Goal: Task Accomplishment & Management: Manage account settings

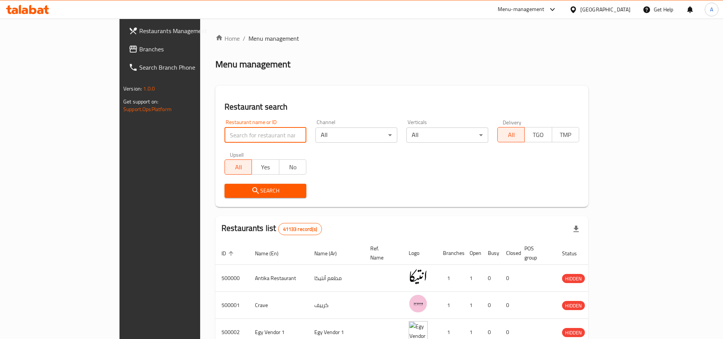
click at [224, 135] on input "search" at bounding box center [265, 134] width 82 height 15
type input "cavello"
click button "Search" at bounding box center [265, 191] width 82 height 14
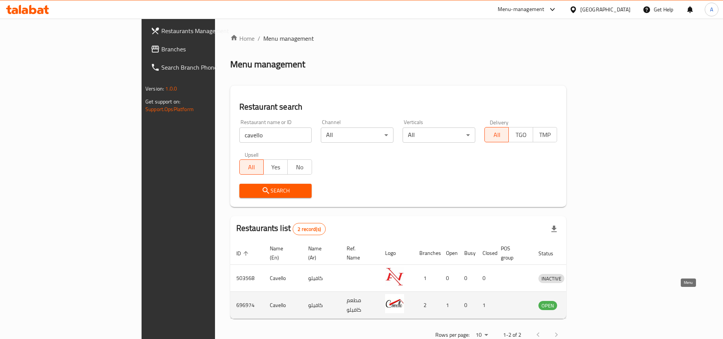
click at [588, 302] on icon "enhanced table" at bounding box center [584, 305] width 8 height 6
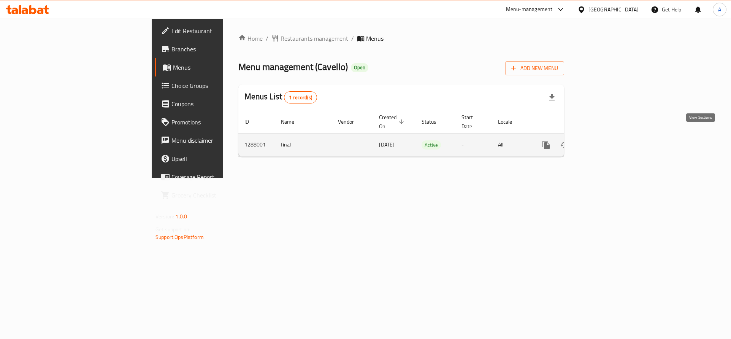
click at [605, 141] on icon "enhanced table" at bounding box center [601, 144] width 7 height 7
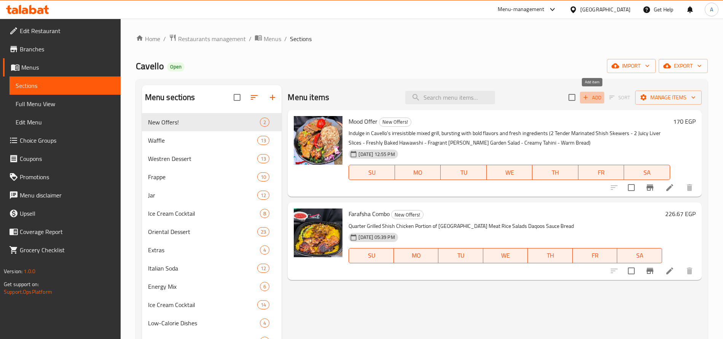
click at [591, 97] on span "Add" at bounding box center [592, 97] width 21 height 9
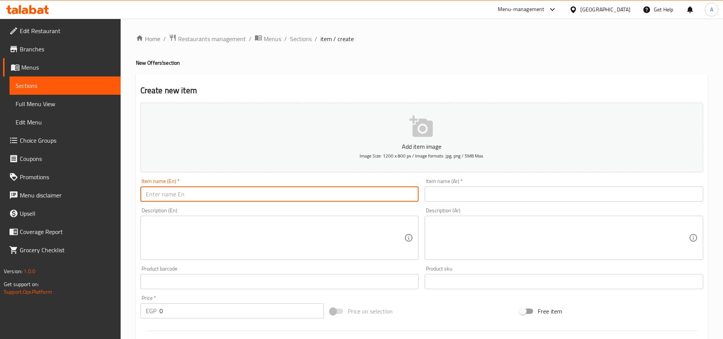
click at [374, 190] on input "text" at bounding box center [279, 193] width 278 height 15
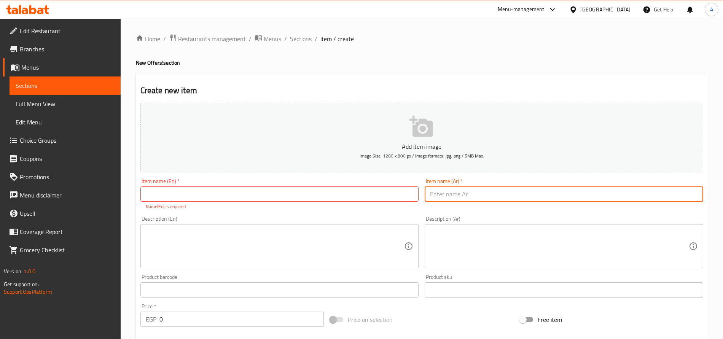
click at [462, 197] on input "text" at bounding box center [563, 193] width 278 height 15
paste input "عرض الجوكر"
type input "عرض الجوكر"
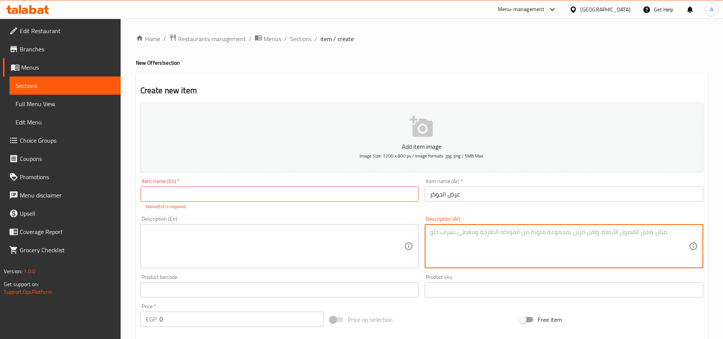
click at [464, 230] on textarea at bounding box center [559, 246] width 259 height 36
paste textarea "3 قطع ستريبس كرسبي ريزو شهي بطاطس مقرمشة كولسلو طازج عيش طازة"
type textarea "3 قطع ستريبس كرسبي ريزو شهي بطاطس مقرمشة كولسلو طازج عيش طازة"
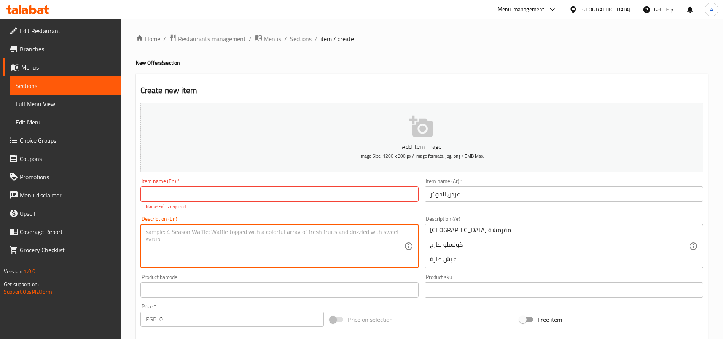
click at [321, 230] on textarea at bounding box center [275, 246] width 259 height 36
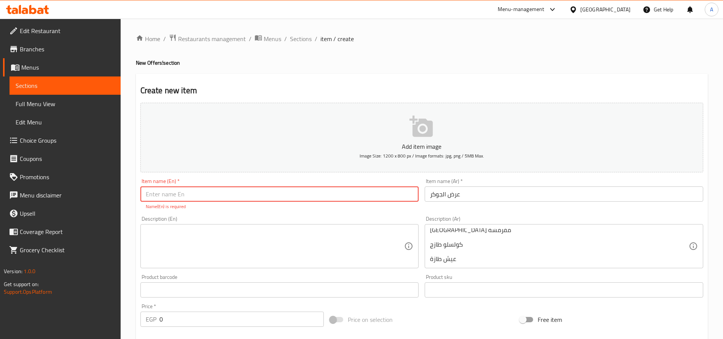
click at [206, 194] on input "text" at bounding box center [279, 193] width 278 height 15
paste input "The Joker Offer"
type input "The Joker Offer"
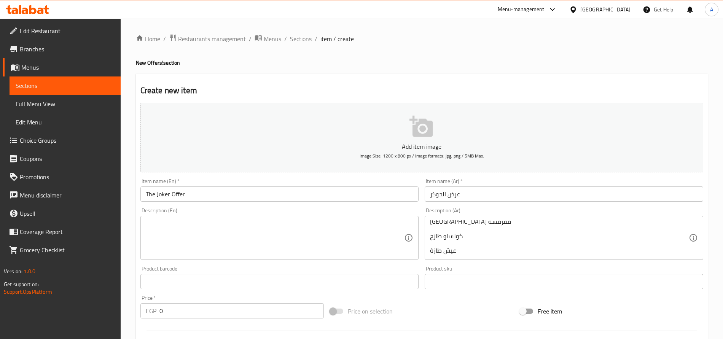
click at [195, 227] on div "Description (En)" at bounding box center [279, 238] width 278 height 44
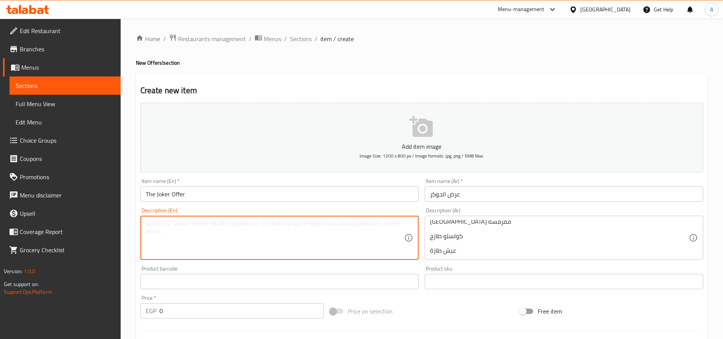
paste textarea "3 Crispy Strips Flavorful Rizo Golden Fries Fresh Coleslaw Soft Bread Save now …"
type textarea "3 Crispy Strips Flavorful Rizo Golden Fries Fresh Coleslaw Soft Bread"
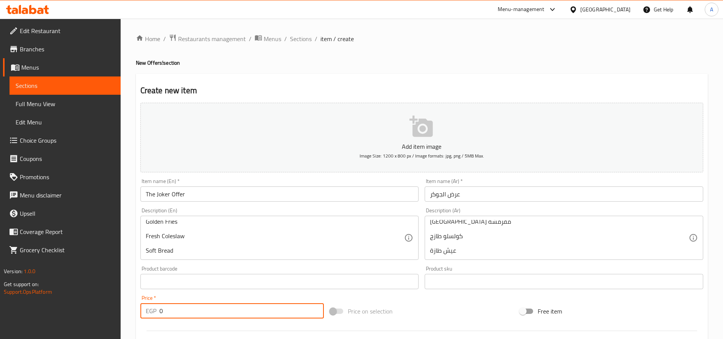
click at [251, 311] on input "0" at bounding box center [241, 310] width 164 height 15
type input "175"
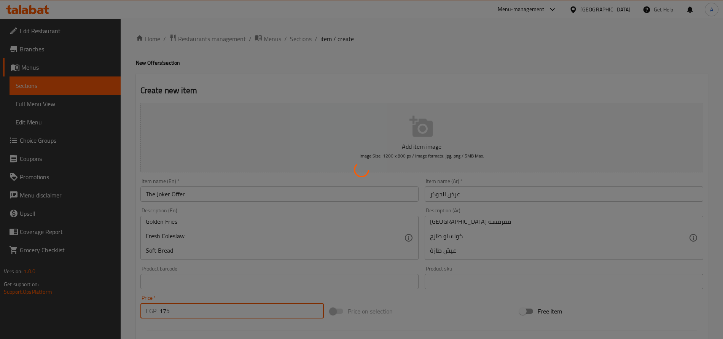
type input "0"
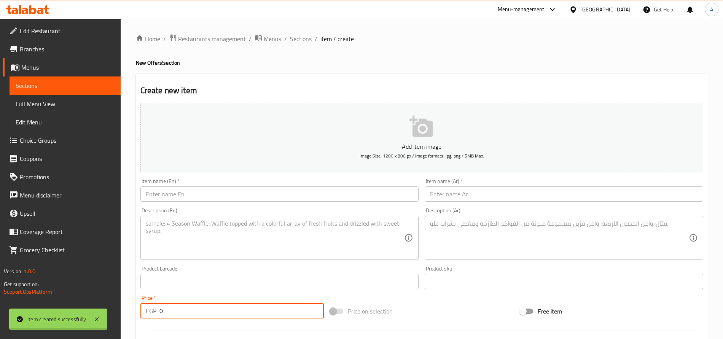
scroll to position [0, 0]
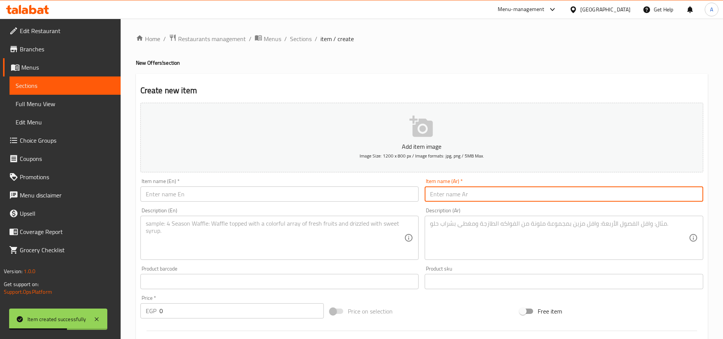
click at [459, 199] on input "text" at bounding box center [563, 193] width 278 height 15
paste input "عرض المايسترو"
type input "عرض المايسترو"
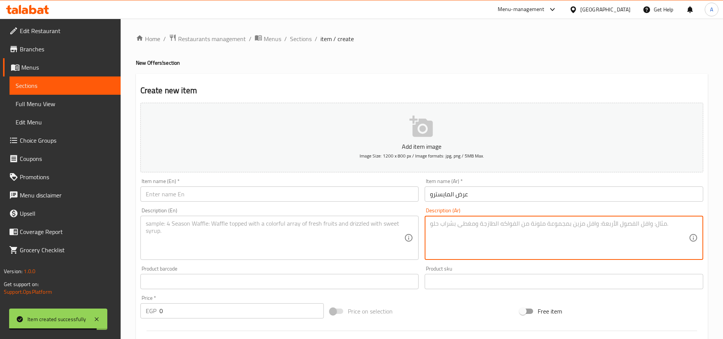
paste textarea "الوجبة الأساسية لعشاق المشويات من كافيللو ربع فرخة مسحب عظم 2 قطعة كفتة أرز سلط…"
type textarea "الوجبة الأساسية لعشاق المشويات من كافيللو ربع فرخة مسحب عظم 2 قطعة كفتة أرز سلط…"
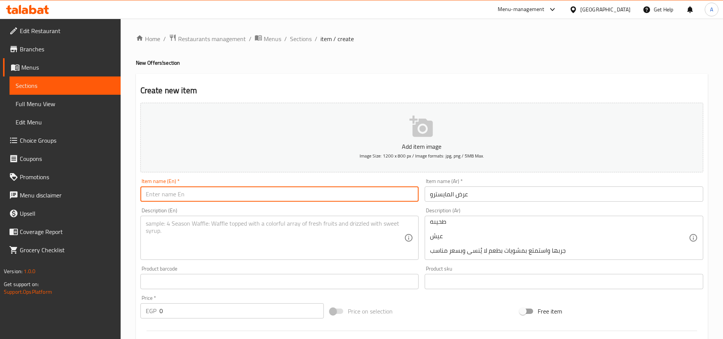
click at [309, 193] on input "text" at bounding box center [279, 193] width 278 height 15
paste input "Maestro Offer"
type input "Maestro Offer"
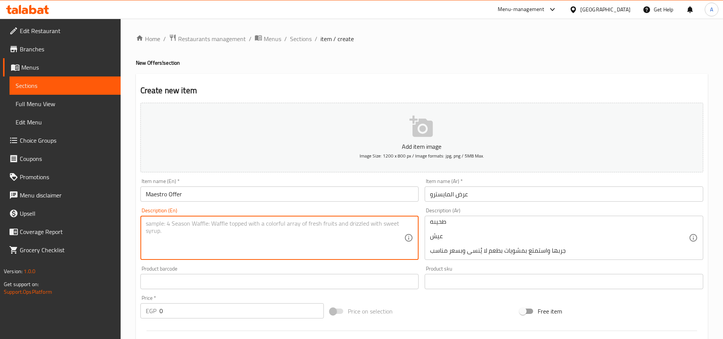
click at [235, 228] on textarea at bounding box center [275, 238] width 259 height 36
paste textarea "The essential meal for all grill lovers from Cafello Quarter Boneless Grilled C…"
type textarea "The essential meal for all grill lovers from Cafello Quarter Boneless Grilled C…"
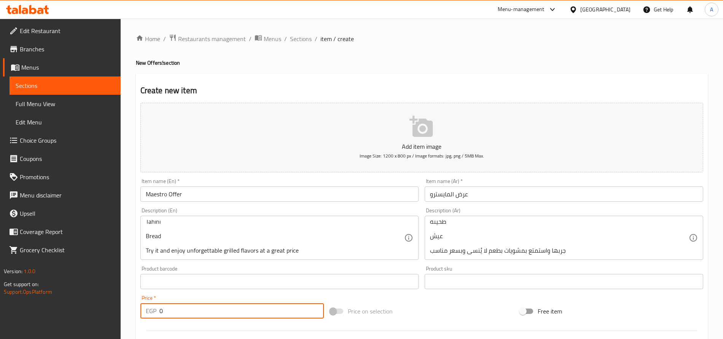
click at [273, 309] on input "0" at bounding box center [241, 310] width 164 height 15
type input "150"
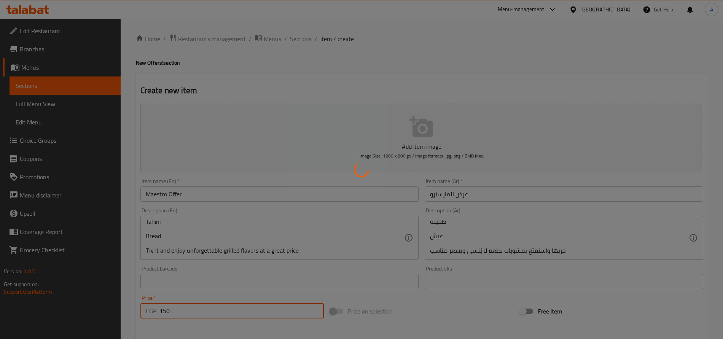
type input "0"
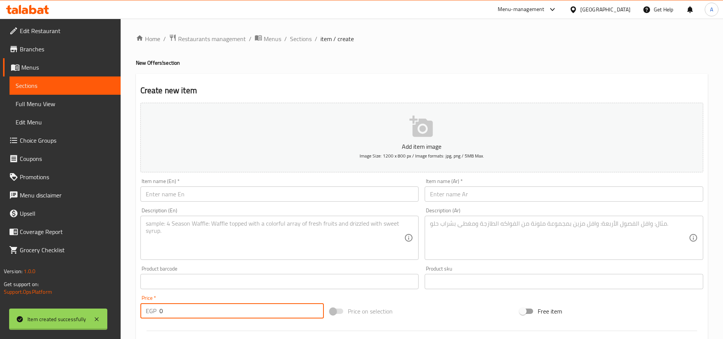
scroll to position [0, 0]
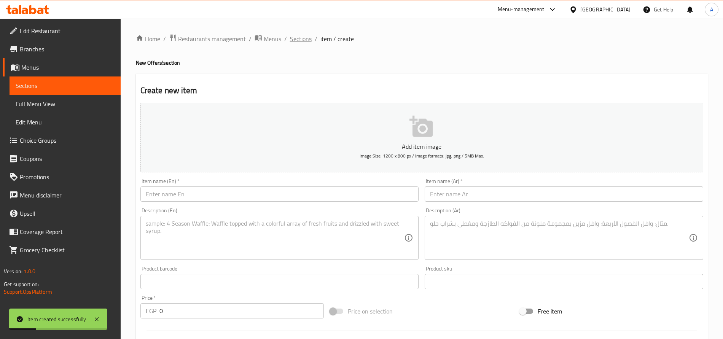
click at [303, 40] on span "Sections" at bounding box center [301, 38] width 22 height 9
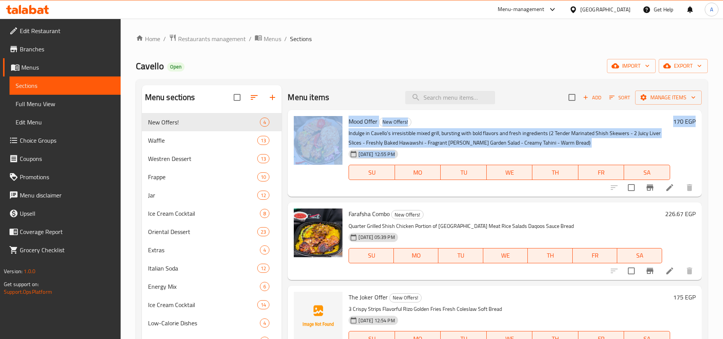
drag, startPoint x: 719, startPoint y: 81, endPoint x: 711, endPoint y: 150, distance: 69.3
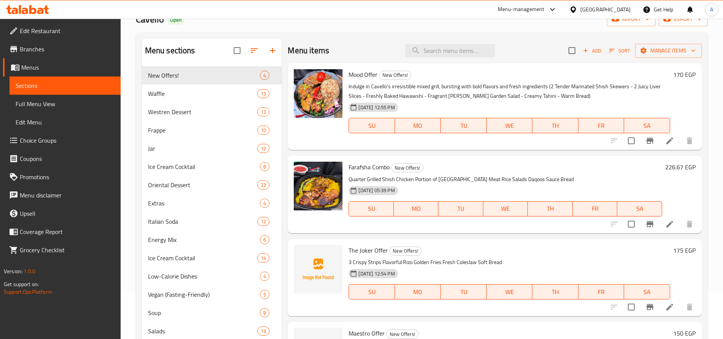
scroll to position [46, 0]
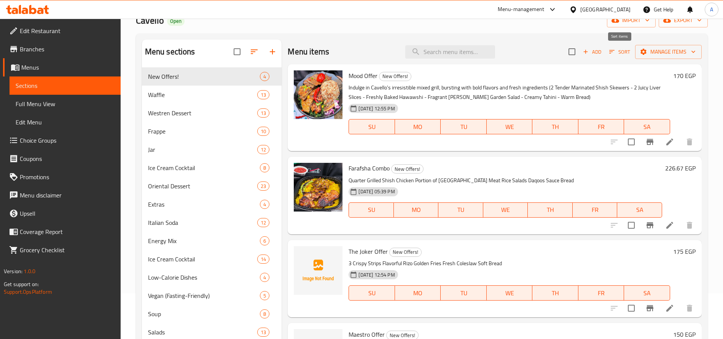
click at [612, 52] on icon "button" at bounding box center [611, 51] width 7 height 7
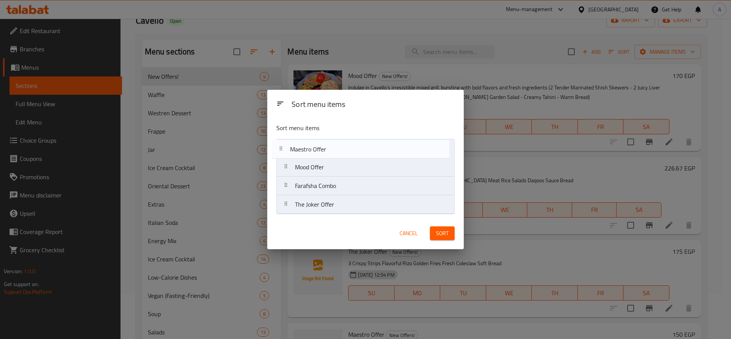
drag, startPoint x: 286, startPoint y: 208, endPoint x: 282, endPoint y: 150, distance: 58.0
click at [282, 150] on nav "Mood Offer Farafsha Combo The Joker Offer Maestro Offer" at bounding box center [366, 176] width 178 height 75
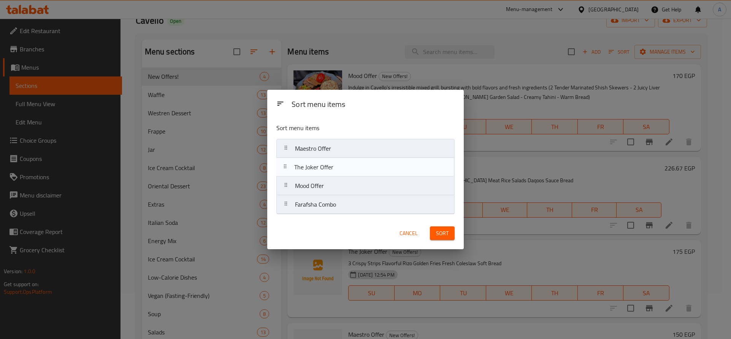
drag, startPoint x: 285, startPoint y: 208, endPoint x: 283, endPoint y: 165, distance: 42.3
click at [283, 165] on nav "Maestro Offer Mood Offer Farafsha Combo The Joker Offer" at bounding box center [366, 176] width 178 height 75
drag, startPoint x: 292, startPoint y: 171, endPoint x: 291, endPoint y: 189, distance: 18.4
click at [291, 189] on nav "Maestro Offer The Joker Offer Mood Offer Farafsha Combo" at bounding box center [366, 176] width 178 height 75
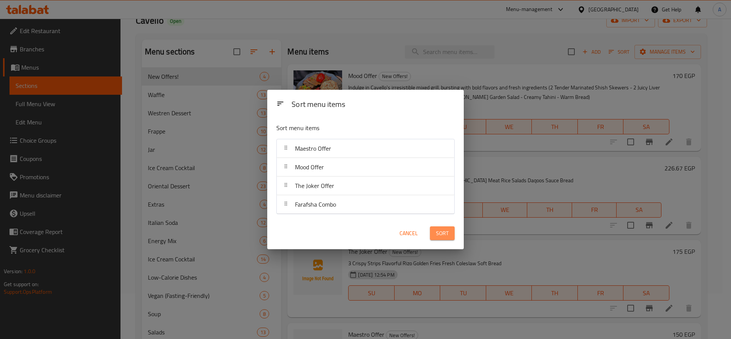
click at [443, 229] on span "Sort" at bounding box center [442, 234] width 13 height 10
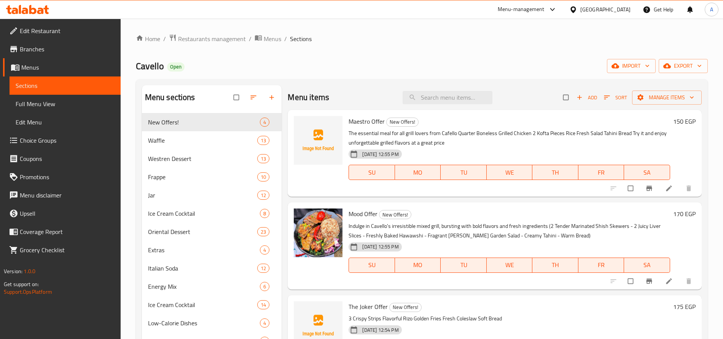
click at [305, 132] on button "upload picture" at bounding box center [304, 126] width 15 height 15
click at [308, 309] on span "upload picture" at bounding box center [304, 312] width 15 height 8
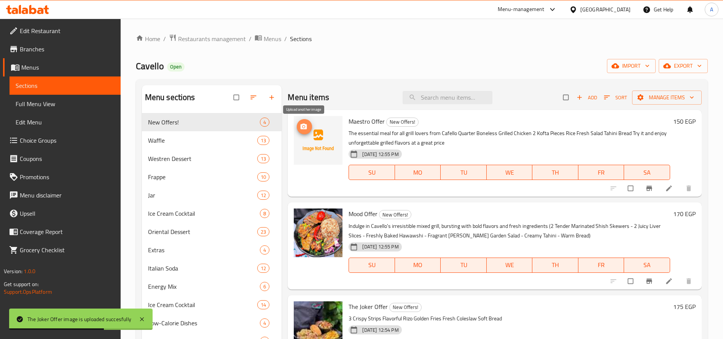
click at [307, 129] on icon "upload picture" at bounding box center [304, 127] width 8 height 8
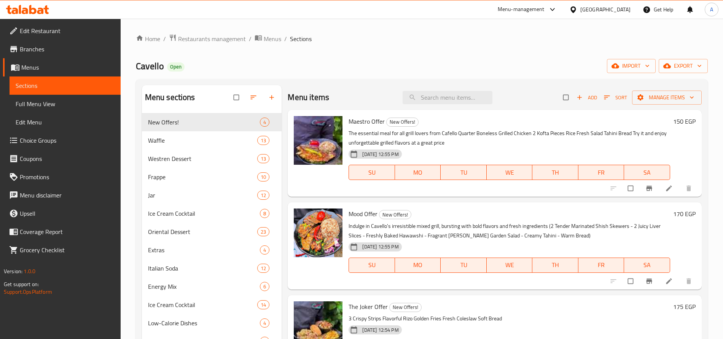
click at [309, 129] on span "upload picture" at bounding box center [304, 127] width 15 height 8
click at [308, 313] on span "upload picture" at bounding box center [304, 312] width 15 height 8
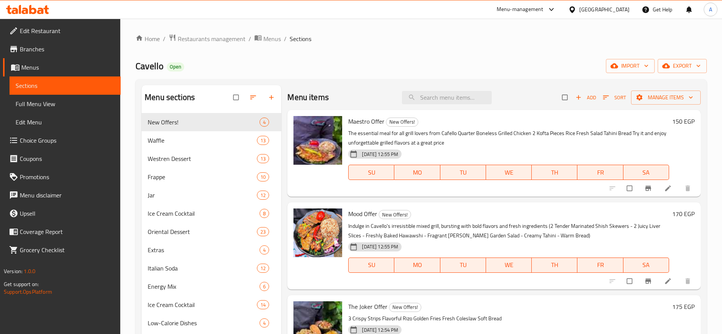
click at [529, 34] on ol "Home / Restaurants management / Menus / Sections" at bounding box center [420, 39] width 571 height 10
click at [305, 134] on button "upload picture" at bounding box center [303, 126] width 15 height 15
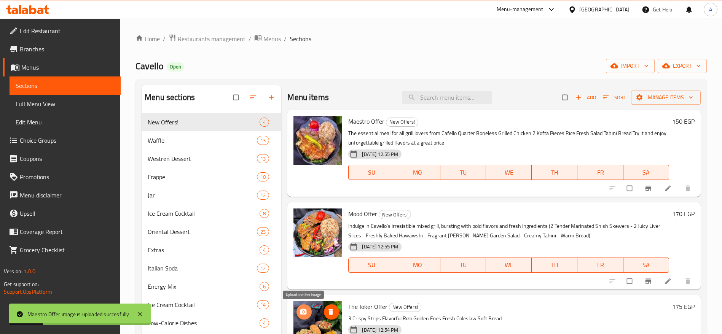
click at [306, 314] on icon "upload picture" at bounding box center [303, 311] width 6 height 6
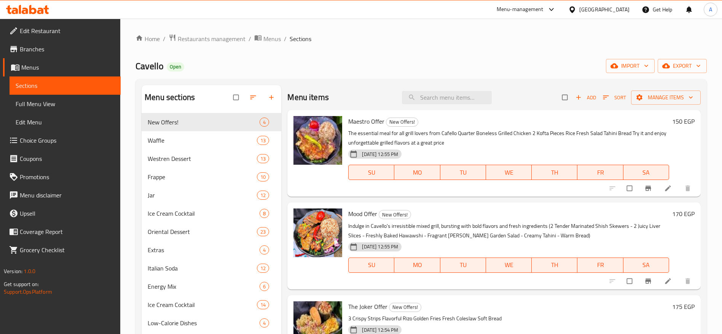
click at [41, 9] on icon at bounding box center [27, 9] width 43 height 9
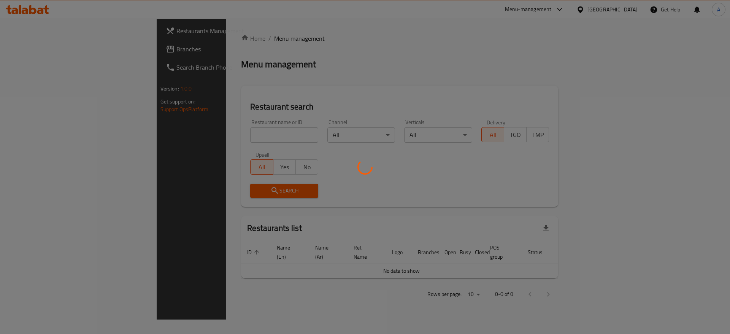
click at [244, 135] on div at bounding box center [365, 167] width 730 height 334
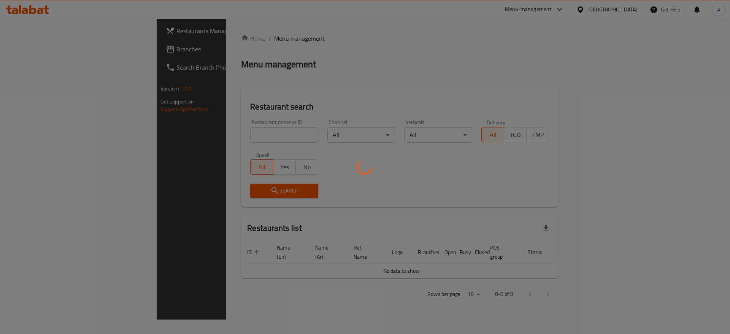
click at [244, 135] on div at bounding box center [365, 167] width 730 height 334
click at [228, 130] on div at bounding box center [365, 167] width 730 height 334
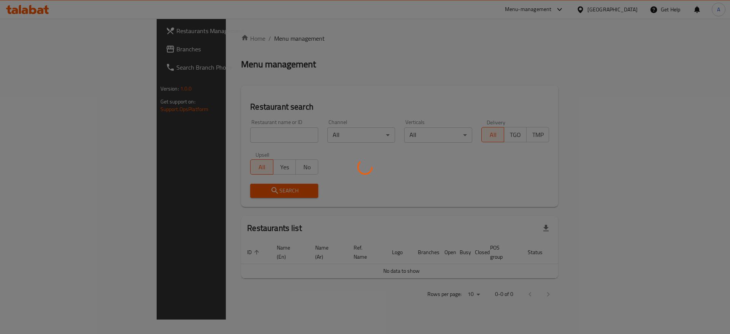
click at [228, 130] on div at bounding box center [365, 167] width 730 height 334
click at [270, 65] on div at bounding box center [365, 167] width 730 height 334
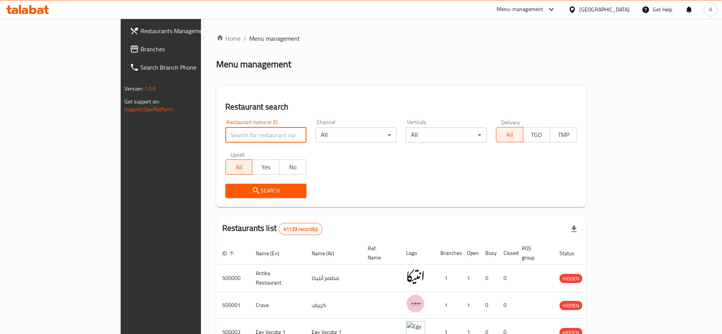
click at [225, 133] on input "search" at bounding box center [265, 134] width 81 height 15
type input "MDBS"
click button "Search" at bounding box center [265, 191] width 81 height 14
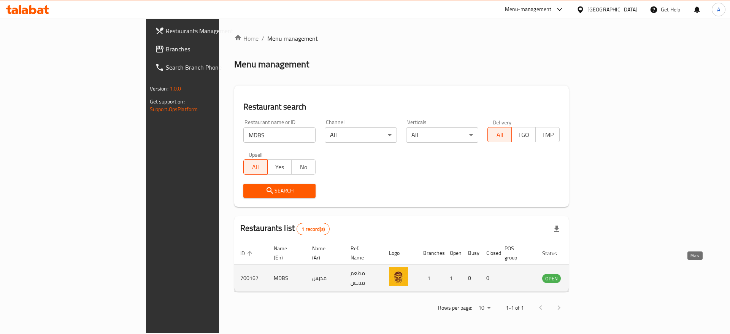
click at [591, 273] on icon "enhanced table" at bounding box center [586, 277] width 9 height 9
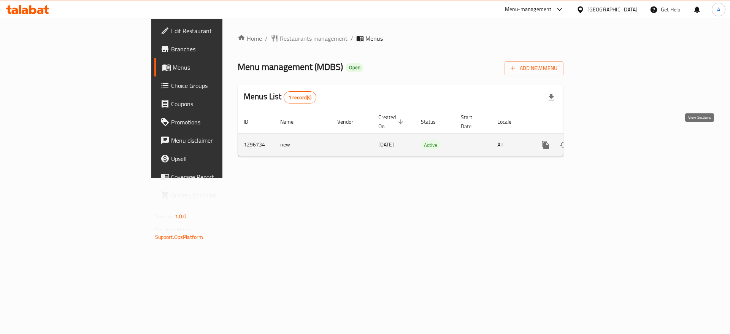
click at [605, 140] on icon "enhanced table" at bounding box center [600, 144] width 9 height 9
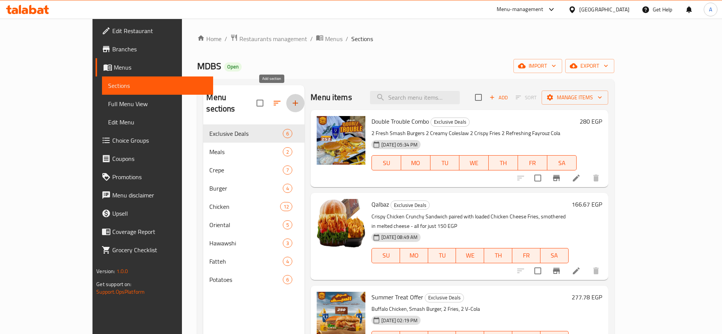
click at [292, 100] on icon "button" at bounding box center [294, 102] width 5 height 5
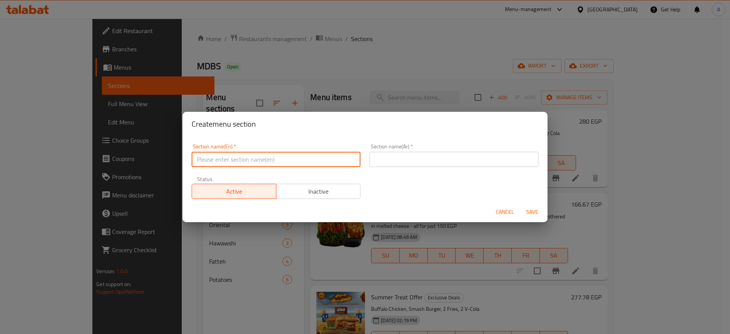
click at [259, 161] on input "text" at bounding box center [276, 159] width 169 height 15
type input "Breakfast"
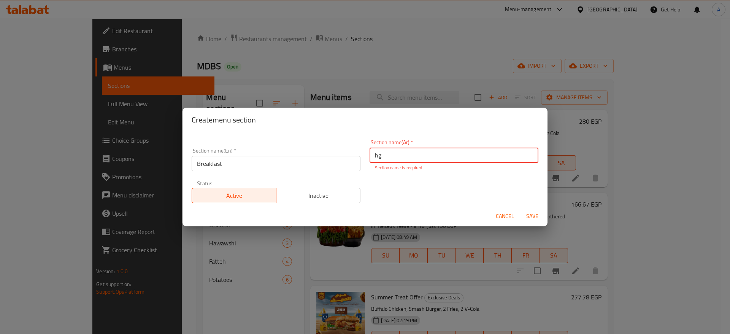
type input "h"
type input "الفطار"
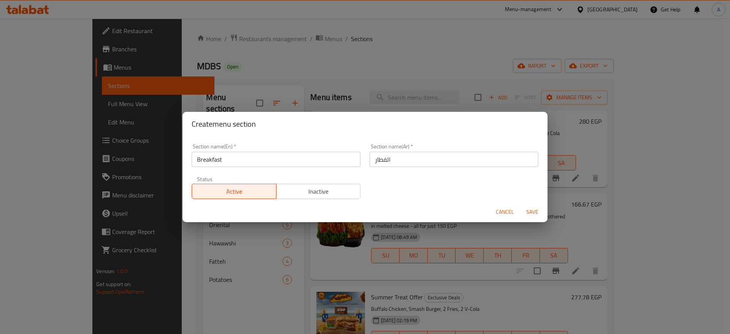
click at [527, 220] on div "Cancel Save" at bounding box center [365, 212] width 365 height 20
click at [530, 214] on span "Save" at bounding box center [532, 212] width 18 height 10
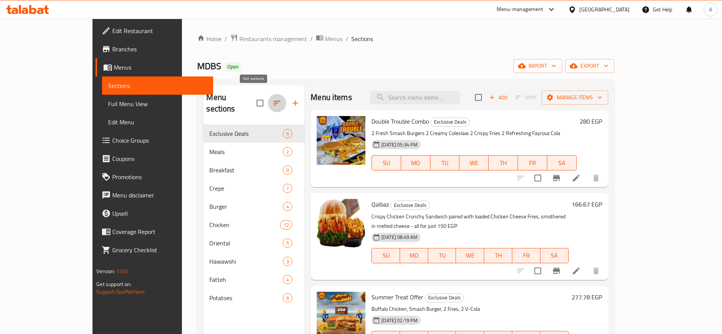
click at [272, 100] on icon "button" at bounding box center [276, 103] width 9 height 9
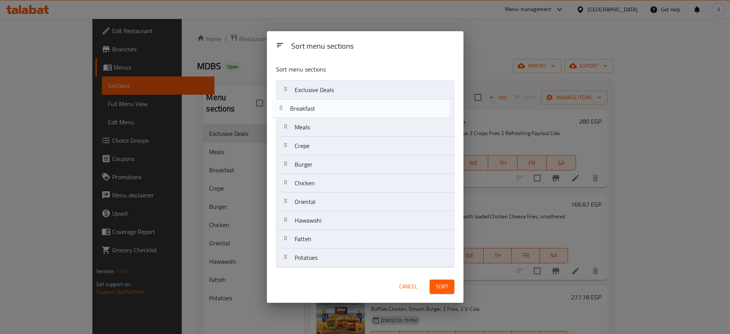
drag, startPoint x: 289, startPoint y: 130, endPoint x: 283, endPoint y: 110, distance: 21.4
click at [283, 110] on nav "Exclusive Deals Meals Breakfast Crepe Burger Chicken Oriental Hawawshi Fatteh P…" at bounding box center [365, 173] width 178 height 187
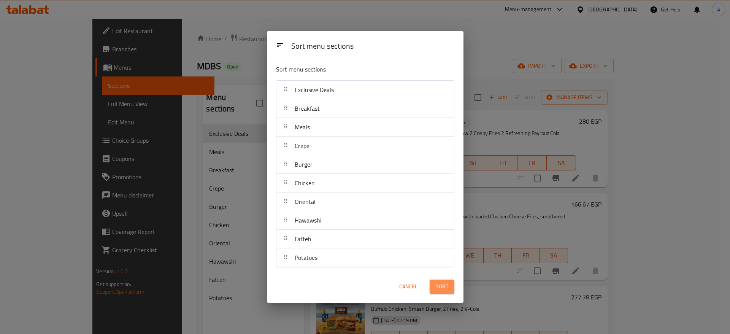
click at [442, 289] on span "Sort" at bounding box center [442, 287] width 13 height 10
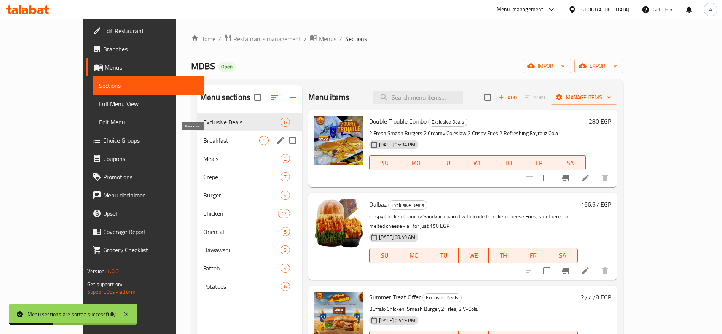
click at [213, 137] on span "Breakfast" at bounding box center [231, 140] width 56 height 9
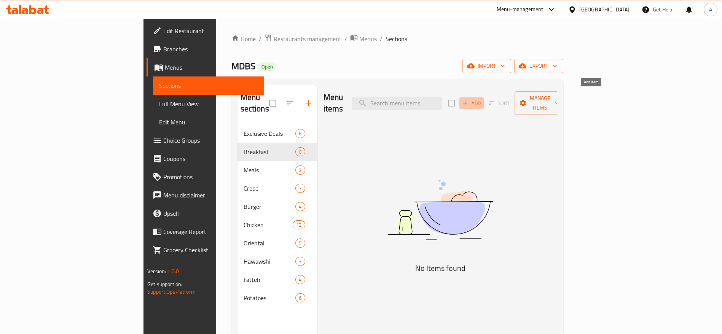
click at [482, 99] on span "Add" at bounding box center [471, 103] width 21 height 9
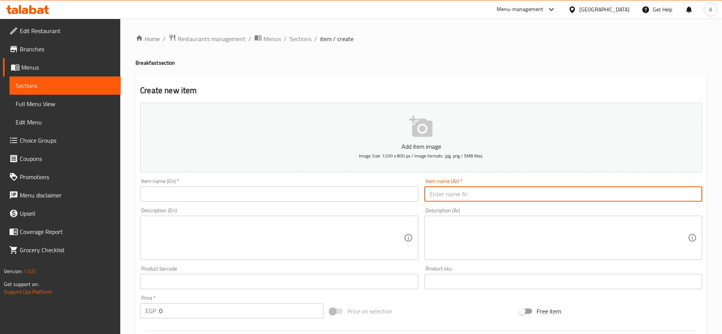
click at [534, 194] on input "text" at bounding box center [563, 193] width 278 height 15
type input "ساندوتش جبنة بالطماطم"
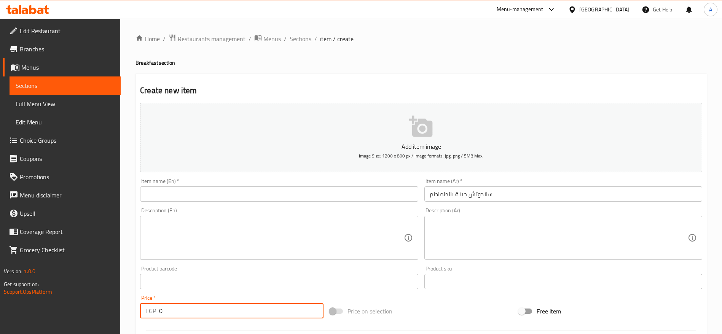
click at [254, 310] on input "0" at bounding box center [241, 310] width 164 height 15
type input "20"
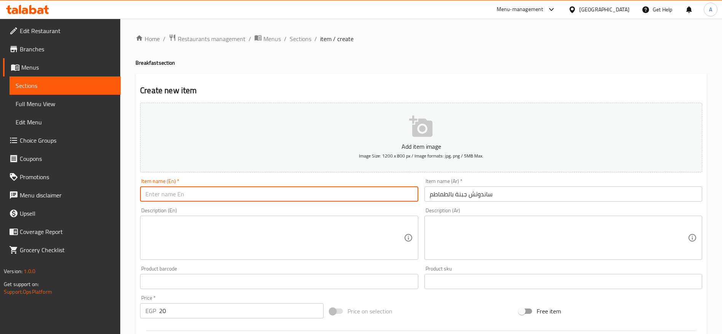
click at [242, 193] on input "text" at bounding box center [279, 193] width 278 height 15
paste input "Cheese and Tomato Sandwich"
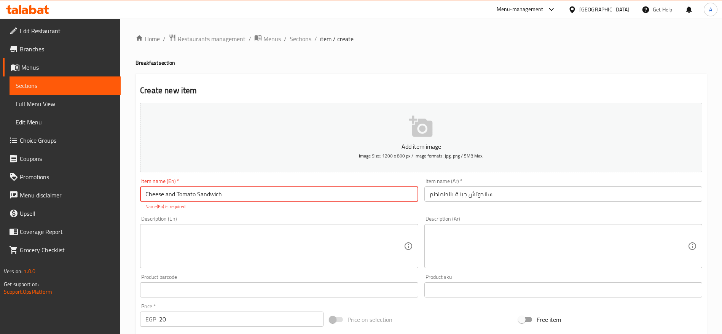
type input "Cheese and Tomato Sandwich"
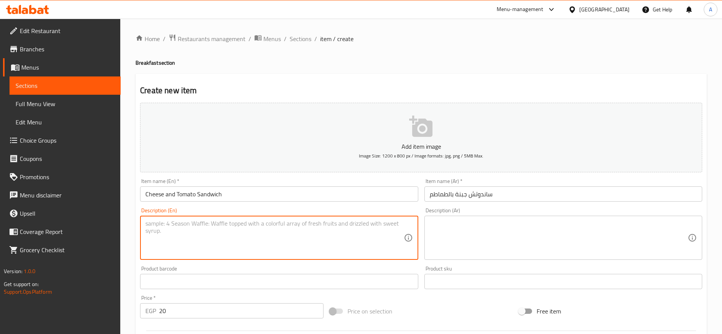
click at [245, 231] on textarea at bounding box center [274, 238] width 258 height 36
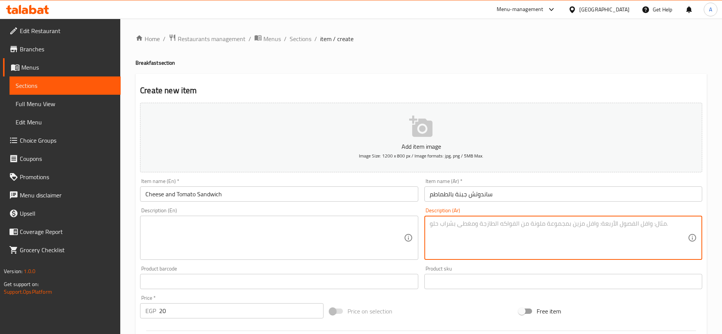
click at [469, 229] on textarea at bounding box center [558, 238] width 258 height 36
paste textarea "ساندوتش طازج بحشوة الجبنة اللذيذة مع شرائح الطماطم الطازجة."
type textarea "ساندوتش طازج بحشوة الجبنة اللذيذة مع شرائح الطماطم الطازجة."
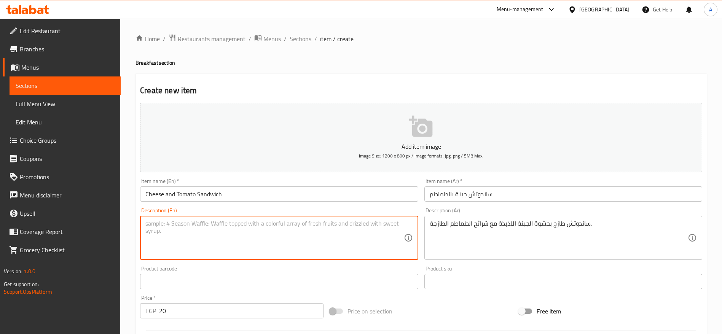
click at [315, 226] on textarea at bounding box center [274, 238] width 258 height 36
paste textarea "Fresh sandwich filled with creamy cheese and juicy tomato slices."
type textarea "Fresh sandwich filled with creamy cheese and juicy tomato slices."
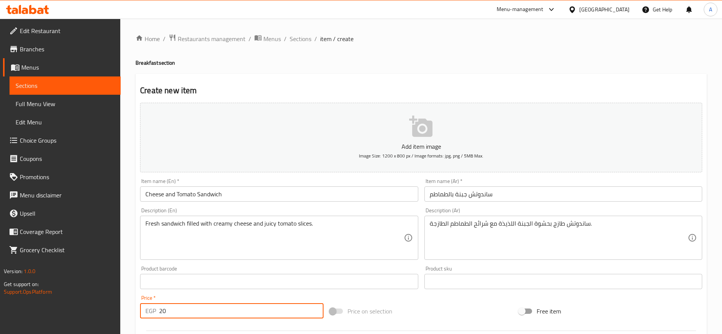
click at [203, 308] on input "20" at bounding box center [241, 310] width 164 height 15
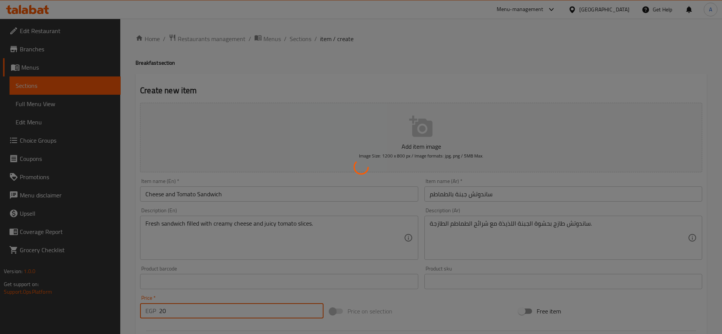
type input "0"
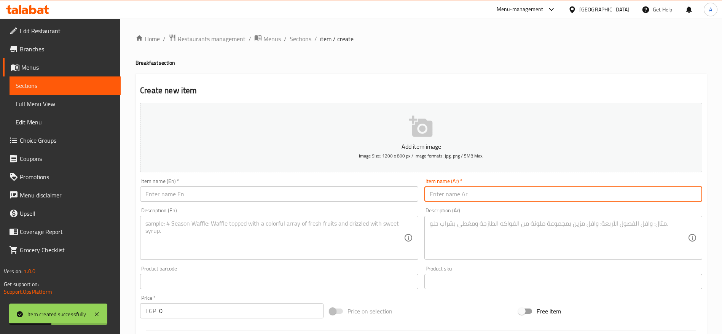
click at [460, 192] on input "text" at bounding box center [563, 193] width 278 height 15
paste input "ساندوتش جبنة خلطة"
type input "ساندوتش جبنة خلطة"
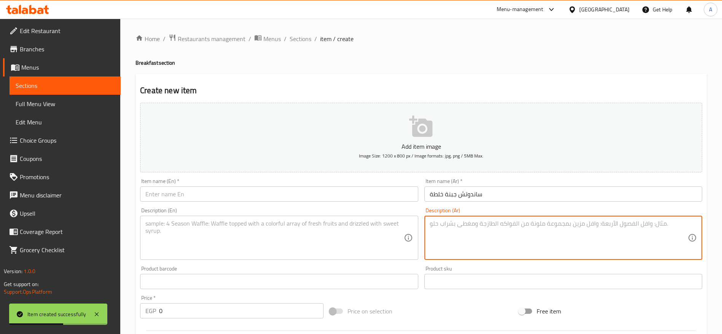
click at [442, 230] on textarea at bounding box center [558, 238] width 258 height 36
paste textarea "ساندوتش شهي بحشوة جبنة مميزة بنكهات خاصة."
type textarea "ساندوتش شهي بحشوة جبنة مميزة بنكهات خاصة."
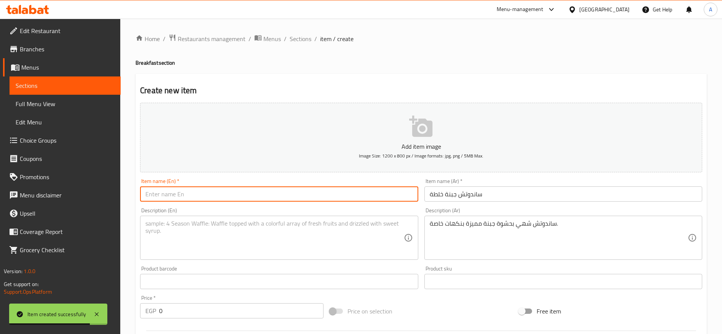
click at [304, 197] on input "text" at bounding box center [279, 193] width 278 height 15
paste input "Mixed Cheese Sandwich"
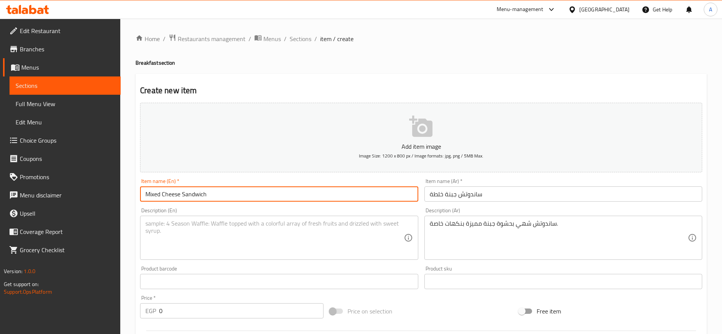
type input "Mixed Cheese Sandwich"
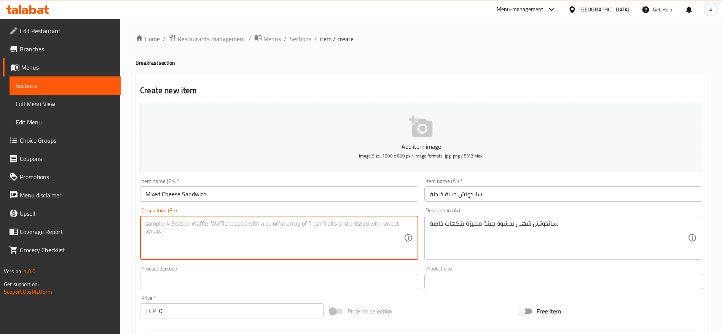
click at [181, 221] on textarea at bounding box center [274, 238] width 258 height 36
paste textarea "Delicious sandwich filled with a special cheese blend."
type textarea "Delicious sandwich filled with a special cheese blend."
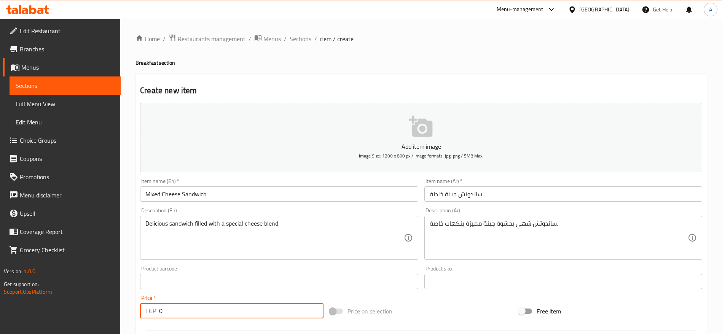
click at [191, 315] on input "0" at bounding box center [241, 310] width 164 height 15
type input "25"
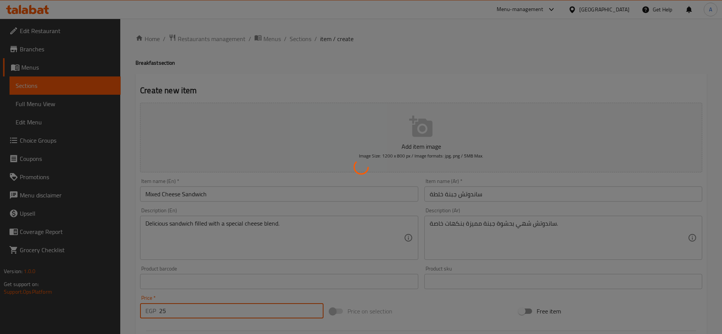
type input "0"
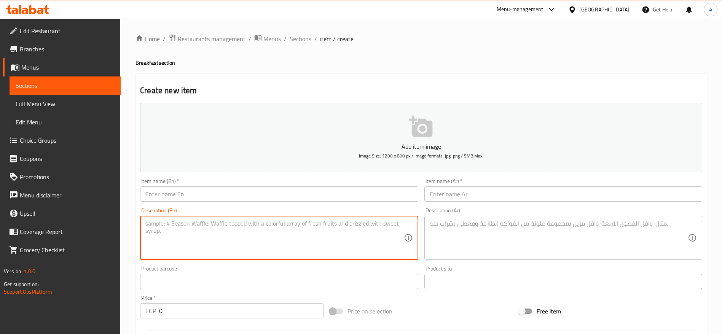
drag, startPoint x: 322, startPoint y: 223, endPoint x: 461, endPoint y: 226, distance: 138.5
click at [461, 226] on div "Add item image Image Size: 1200 x 800 px / Image formats: jpg, png / 5MB Max. I…" at bounding box center [421, 264] width 568 height 328
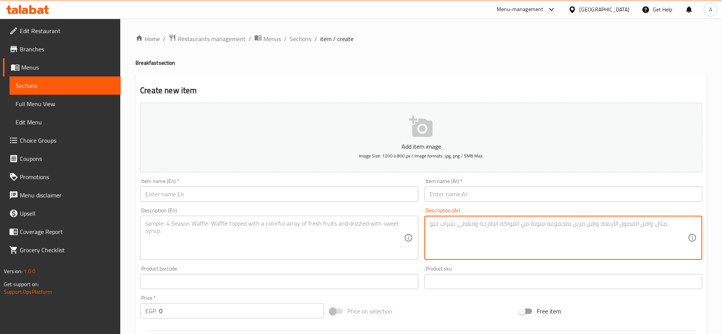
click at [461, 226] on textarea at bounding box center [558, 238] width 258 height 36
paste textarea "ساندوتش شهي ببيض مسلوق متحمر في السمنة مع رشة توابل مميزة."
type textarea "ساندوتش شهي ببيض مسلوق متحمر في السمنة مع رشة توابل مميزة."
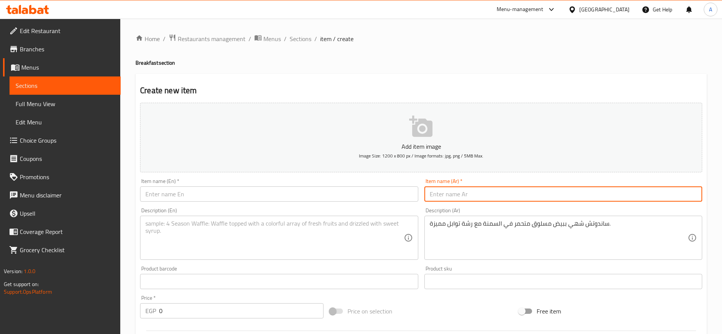
click at [462, 188] on input "text" at bounding box center [563, 193] width 278 height 15
paste input "ساندوتش بيض مدحرج بالتوابل"
type input "ساندوتش بيض مدحرج بالتوابل"
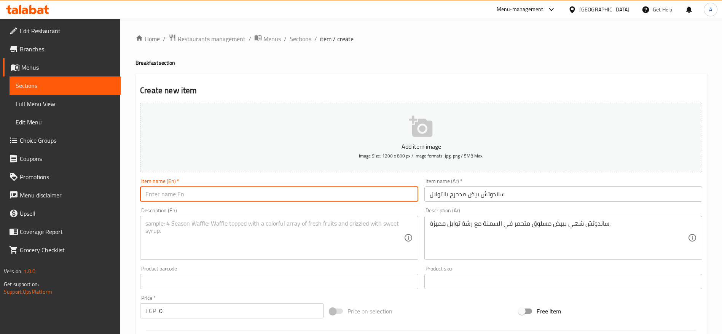
click at [334, 194] on input "text" at bounding box center [279, 193] width 278 height 15
paste input "Spiced Fried-Boiled Egg Sandwich"
type input "Spiced Fried-Boiled Egg Sandwich"
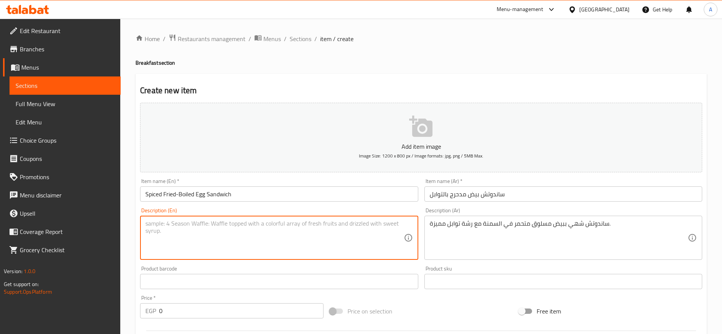
click at [207, 227] on textarea at bounding box center [274, 238] width 258 height 36
paste textarea "Delicious sandwich with boiled eggs fried in ghee, topped with a hint of spices."
type textarea "Delicious sandwich with boiled eggs fried in ghee, topped with a hint of spices."
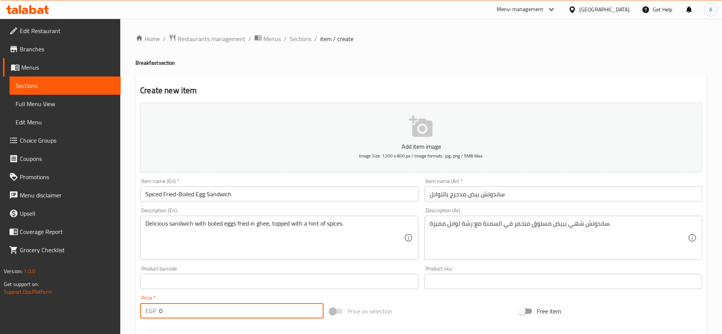
click at [238, 307] on input "0" at bounding box center [241, 310] width 164 height 15
type input "30"
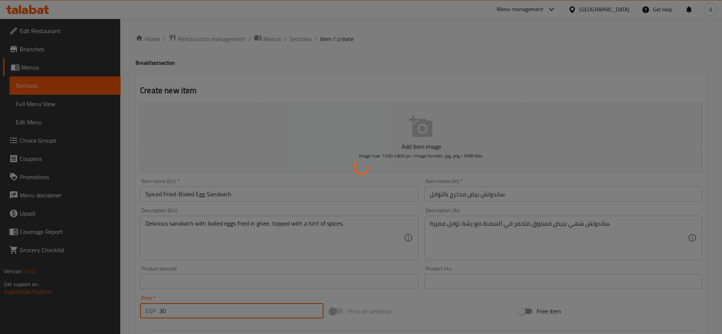
type input "0"
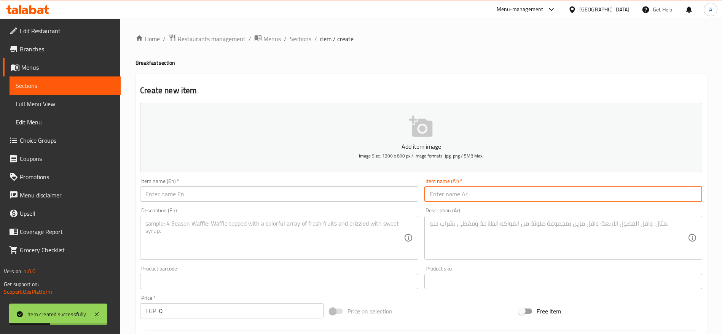
click at [453, 194] on input "text" at bounding box center [563, 193] width 278 height 15
paste input "ساندوتش بيض مدحرج بالجبنة"
type input "ساندوتش بيض مدحرج بالجبنة"
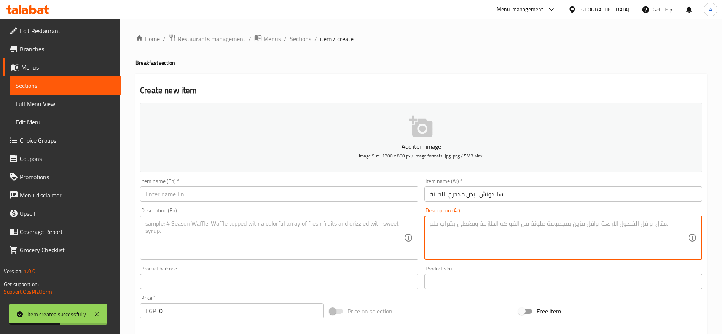
click at [449, 233] on textarea at bounding box center [558, 238] width 258 height 36
paste textarea "بيض مسلوق متحمر في السمنة مع الجبنة الذائبة داخل ساندوتش شهي."
type textarea "بيض مسلوق متحمر في السمنة مع الجبنة الذائبة داخل ساندوتش شهي."
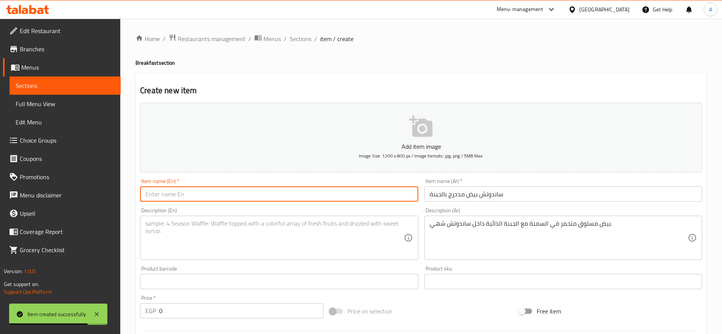
click at [310, 193] on input "text" at bounding box center [279, 193] width 278 height 15
paste input "Fried-Boiled Egg & Cheese Sandwich"
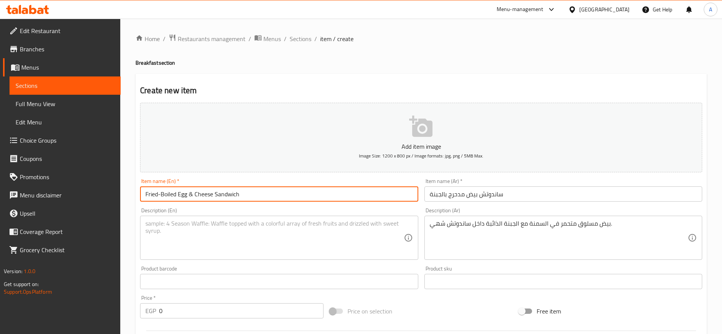
type input "Fried-Boiled Egg & Cheese Sandwich"
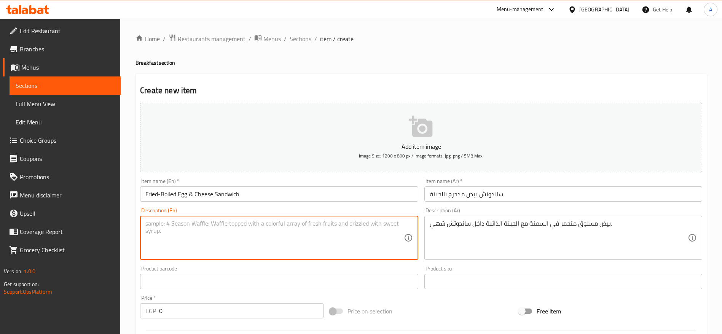
click at [238, 234] on textarea at bounding box center [274, 238] width 258 height 36
paste textarea "Boiled eggs fried in ghee with melted cheese, served in a tasty sandwich."
type textarea "Boiled eggs fried in ghee with melted cheese, served in a tasty sandwich."
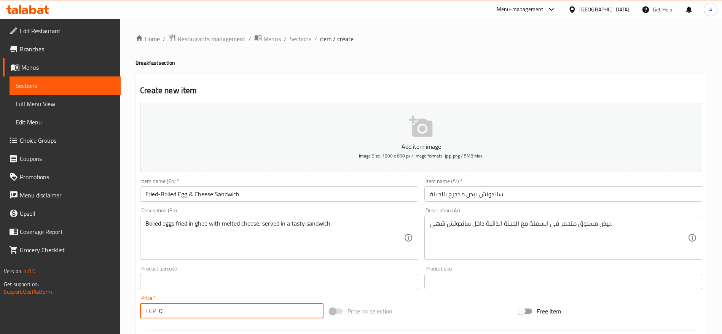
click at [221, 306] on input "0" at bounding box center [241, 310] width 164 height 15
type input "34"
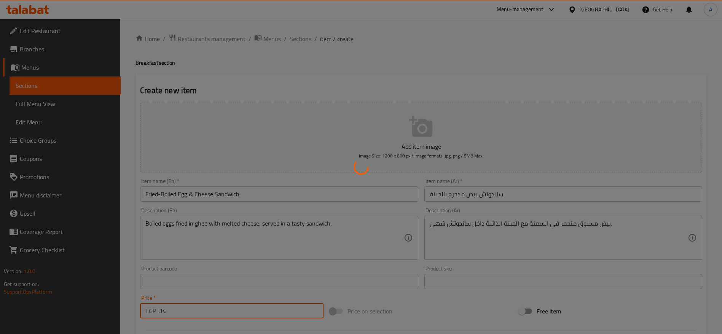
type input "0"
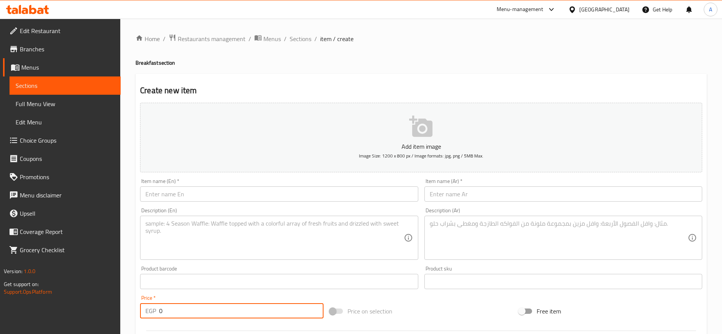
paste input "ساندوتش بيض أومليت"
click at [507, 193] on input "text" at bounding box center [563, 193] width 278 height 15
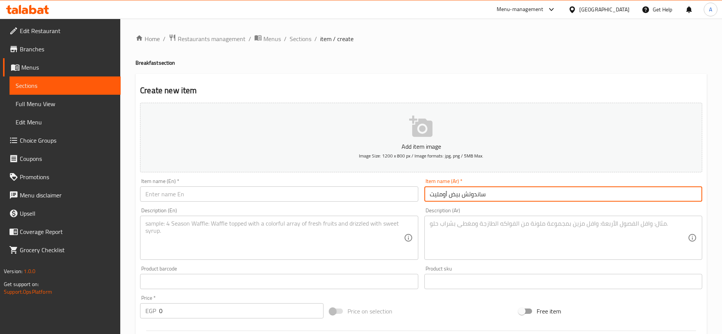
type input "ساندوتش بيض أومليت"
click at [464, 221] on textarea at bounding box center [558, 238] width 258 height 36
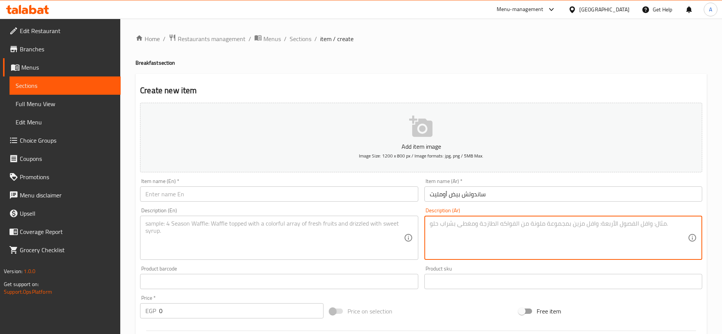
paste textarea "ساندوتش كلاسيكي ببيض أومليت طازج ولذيذ."
type textarea "ساندوتش كلاسيكي ببيض أومليت طازج ولذيذ."
click at [259, 184] on div "Item name (En)   * Item name (En) *" at bounding box center [279, 189] width 278 height 23
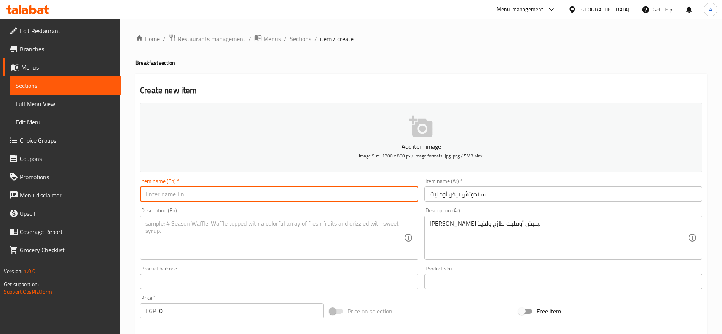
paste input "Omelette Egg Sandwich"
type input "Omelette Egg Sandwich"
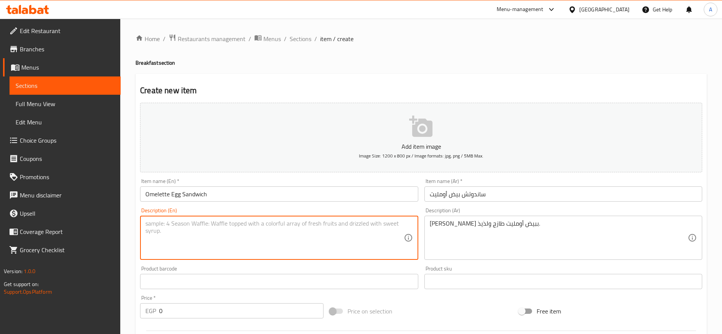
click at [198, 230] on textarea at bounding box center [274, 238] width 258 height 36
paste textarea "Classic sandwich with fresh and fluffy omelette."
type textarea "Classic sandwich with fresh and fluffy omelette."
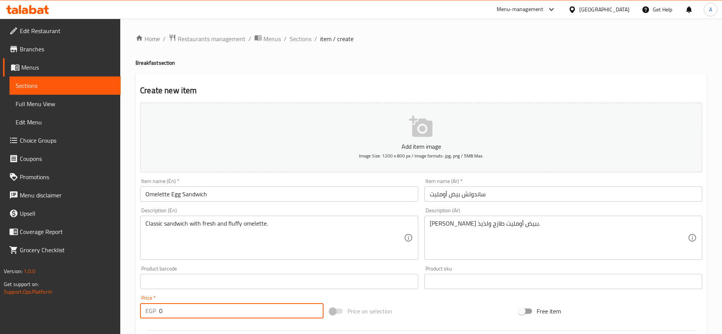
click at [206, 312] on input "0" at bounding box center [241, 310] width 164 height 15
type input "30"
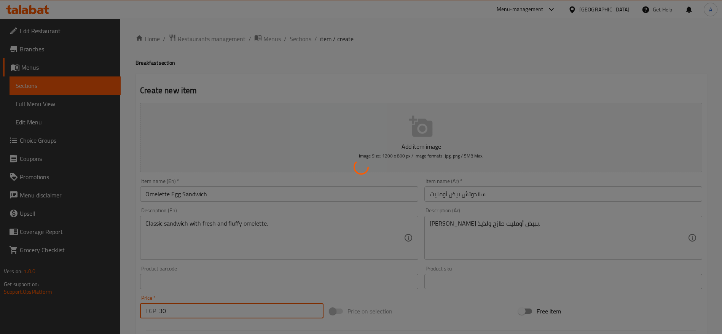
type input "0"
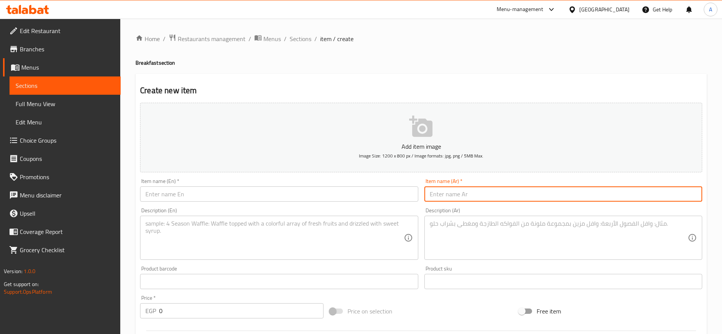
click at [438, 194] on input "text" at bounding box center [563, 193] width 278 height 15
paste input "ساندوتش بيض أومليت بالجبنة"
type input "ساندوتش بيض أومليت بالجبنة"
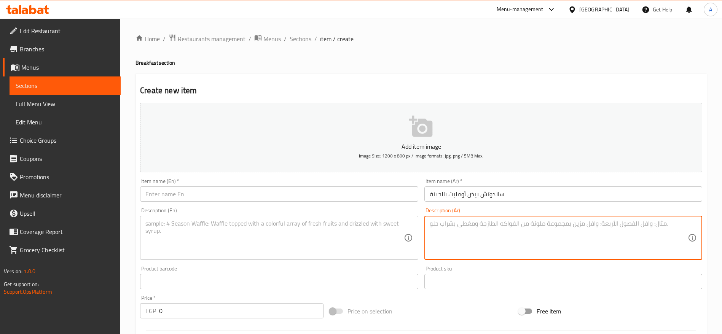
click at [446, 220] on textarea at bounding box center [558, 238] width 258 height 36
paste textarea "أومليت طازج مع جبنة ذائبة داخل ساندوتش لذيذ."
type textarea "أومليت طازج مع جبنة ذائبة داخل ساندوتش لذيذ."
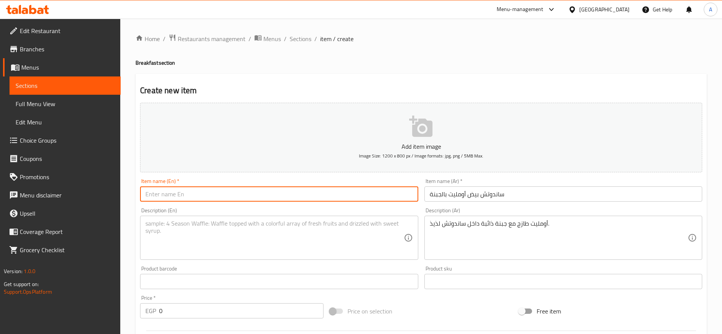
click at [335, 192] on input "text" at bounding box center [279, 193] width 278 height 15
paste input "Cheese Omelette Sandwich"
type input "Cheese Omelette Sandwich"
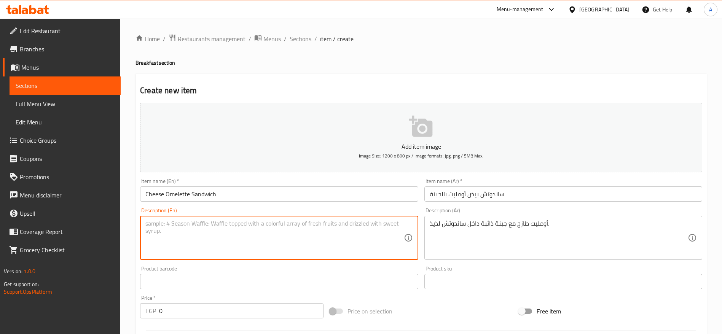
click at [218, 227] on textarea at bounding box center [274, 238] width 258 height 36
paste textarea "Fresh omelette with melted cheese served in a tasty sandwich."
type textarea "Fresh omelette with melted cheese served in a tasty sandwich."
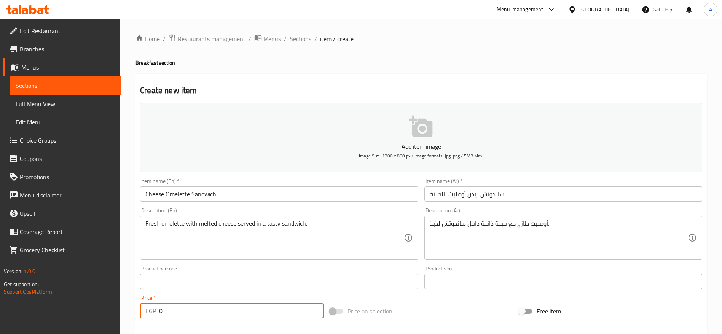
click at [270, 313] on input "0" at bounding box center [241, 310] width 164 height 15
type input "34"
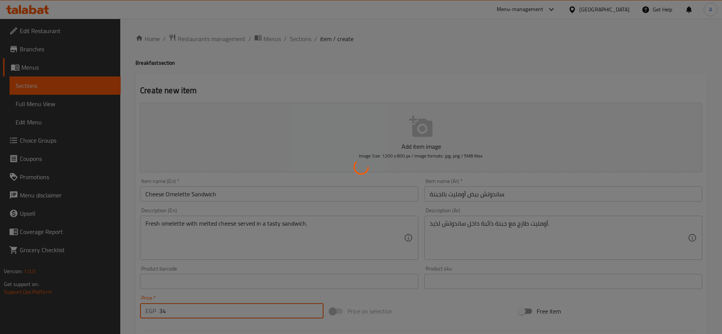
type input "0"
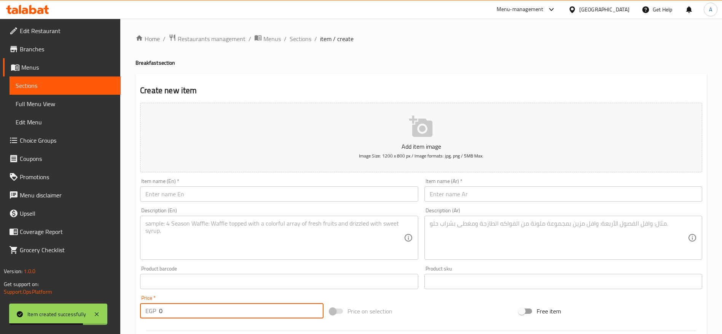
click at [471, 194] on input "text" at bounding box center [563, 193] width 278 height 15
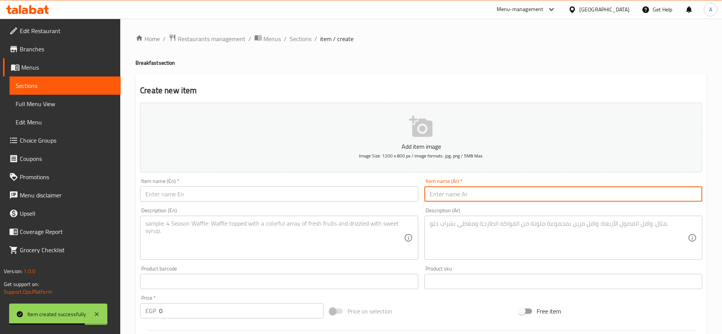
paste input "ساندوتش بيض أومليت سبانيش"
type input "ساندوتش بيض أومليت سبانيش"
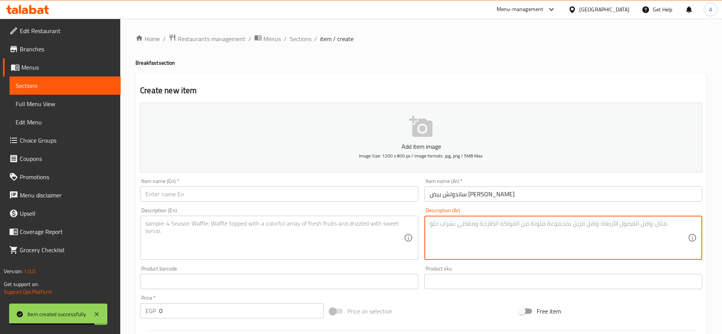
click at [468, 229] on textarea at bounding box center [558, 238] width 258 height 36
paste textarea "أومليت سبانيش كلاسيكي محضر بالخضار الطازجة داخل ساندوتش شهي."
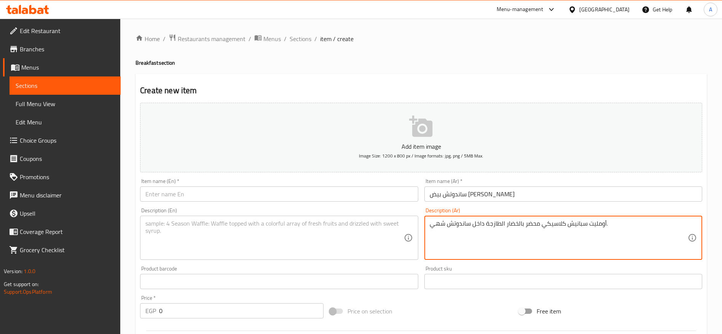
type textarea "أومليت سبانيش كلاسيكي محضر بالخضار الطازجة داخل ساندوتش شهي."
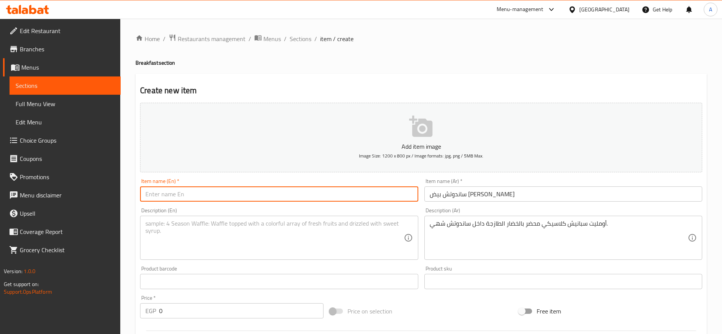
click at [335, 195] on input "text" at bounding box center [279, 193] width 278 height 15
paste input "Spanish Omelette Sandwich"
type input "Spanish Omelette Sandwich"
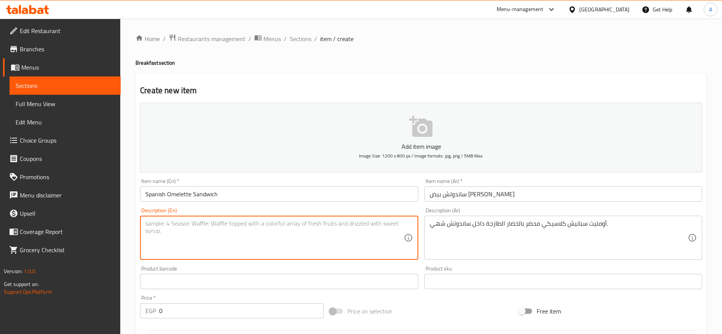
click at [239, 232] on textarea at bounding box center [274, 238] width 258 height 36
paste textarea "Classic Spanish-style omelette with fresh vegetables in a delicious sandwich."
type textarea "Classic Spanish-style omelette with fresh vegetables in a delicious sandwich."
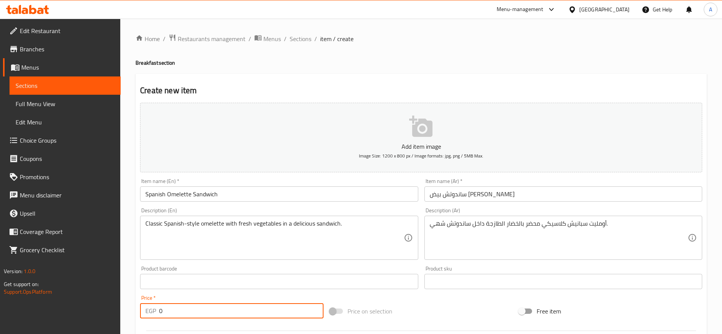
click at [234, 318] on input "0" at bounding box center [241, 310] width 164 height 15
type input "34"
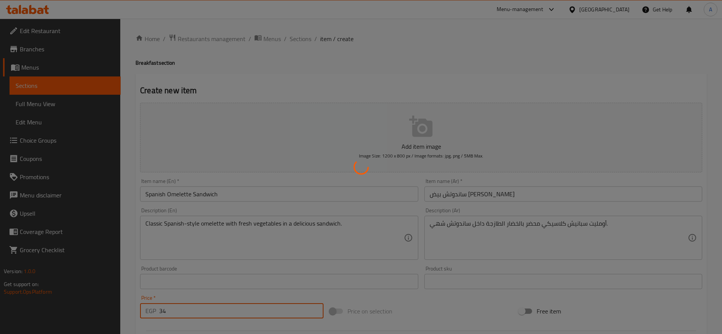
type input "0"
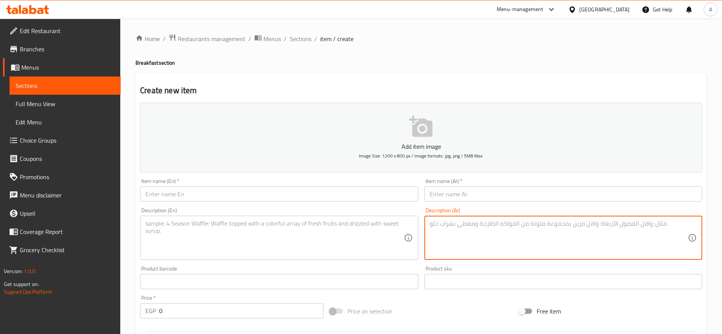
click at [470, 228] on textarea at bounding box center [558, 238] width 258 height 36
paste textarea "ساندوتش بيض أومليت سبانيش بالجبنة"
type textarea "ساندوتش بيض أومليت سبانيش بالجبنة"
click at [460, 189] on input "text" at bounding box center [563, 193] width 278 height 15
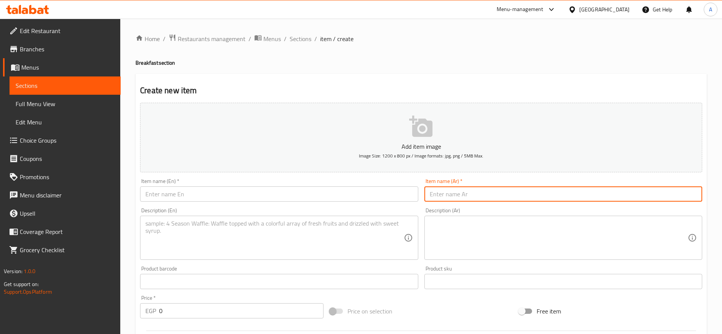
paste input "ساندوتش بيض أومليت سبانيش بالجبنة"
type input "ساندوتش بيض أومليت سبانيش بالجبنة"
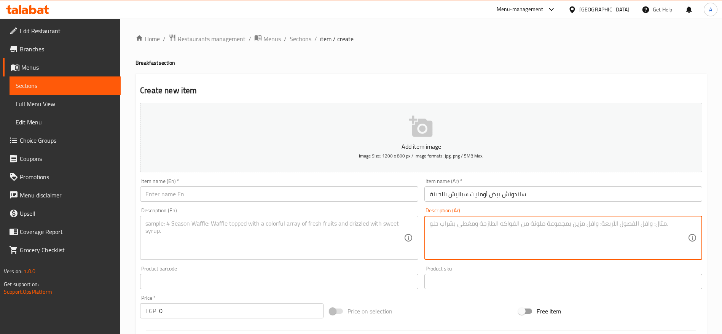
click at [465, 230] on textarea at bounding box center [558, 238] width 258 height 36
paste textarea "أومليت سبانيش بالخضار الطازجة مع جبنة ذائبة داخل ساندوتش لذيذ."
type textarea "أومليت سبانيش بالخضار الطازجة مع جبنة ذائبة داخل ساندوتش لذيذ."
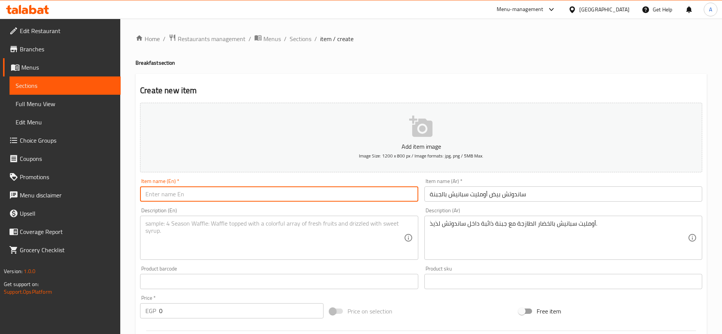
click at [345, 193] on input "text" at bounding box center [279, 193] width 278 height 15
paste input "Spanish Omelette & Cheese Sandwich"
type input "Spanish Omelette & Cheese Sandwich"
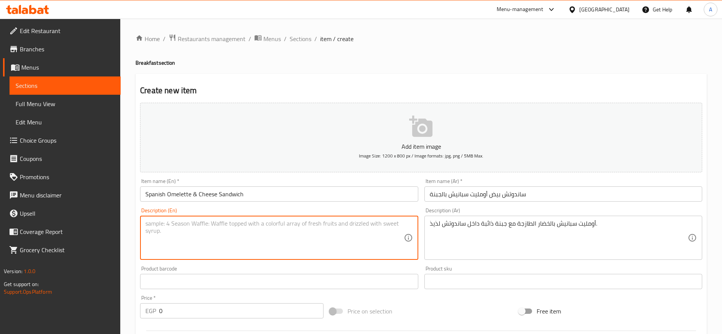
click at [310, 240] on textarea at bounding box center [274, 238] width 258 height 36
paste textarea "Spanish-style omelette with fresh vegetables and melted cheese in a tasty sandw…"
type textarea "Spanish-style omelette with fresh vegetables and melted cheese in a tasty sandw…"
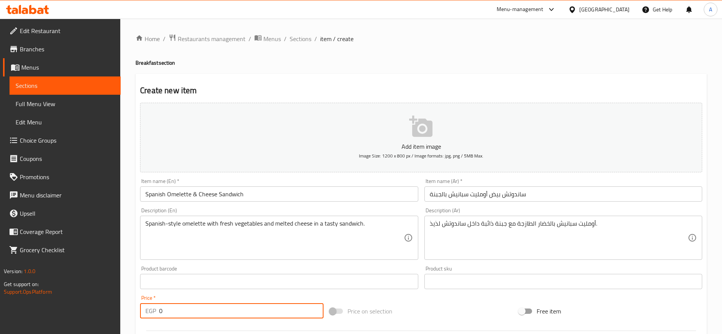
click at [203, 311] on input "0" at bounding box center [241, 310] width 164 height 15
type input "39"
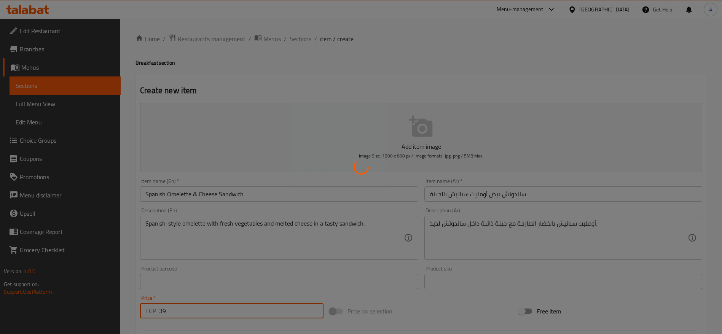
type input "0"
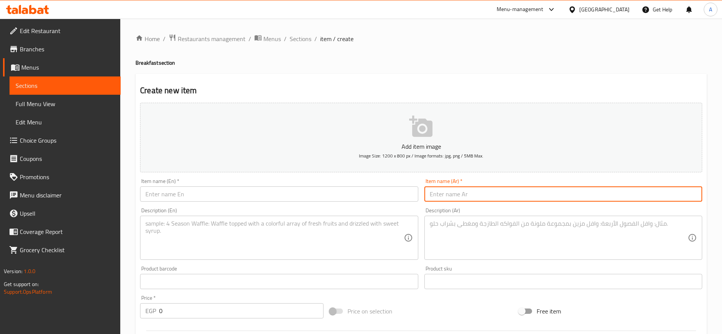
click at [501, 191] on input "text" at bounding box center [563, 193] width 278 height 15
paste input "ساندوتش بطاطس سادة"
type input "ساندوتش بطاطس سادة"
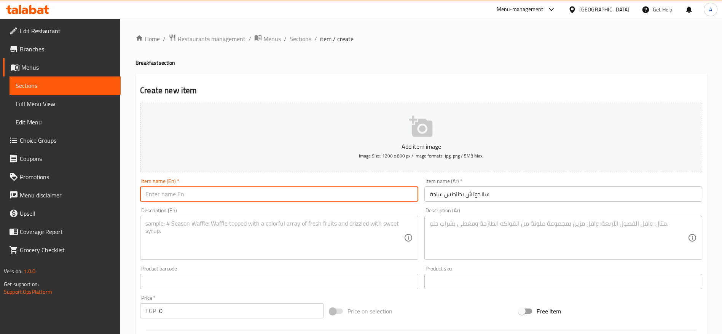
click at [332, 192] on input "text" at bounding box center [279, 193] width 278 height 15
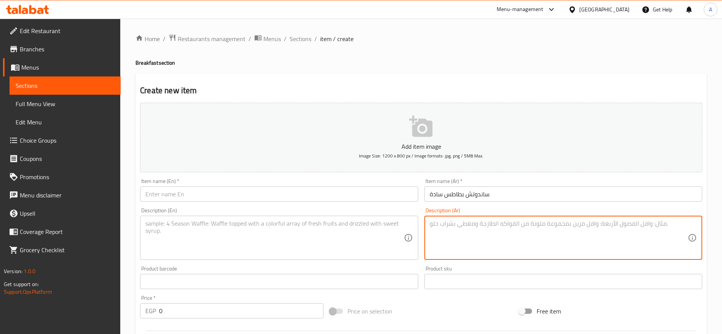
paste textarea "ساندوتش خفيف محشو ببطاطس مقلية مقرمشة."
type textarea "ساندوتش خفيف محشو ببطاطس مقلية مقرمشة."
click at [329, 194] on input "text" at bounding box center [279, 193] width 278 height 15
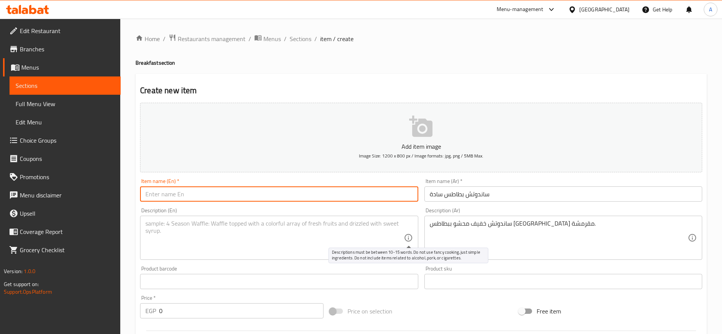
paste input "Plain Fries Sandwich"
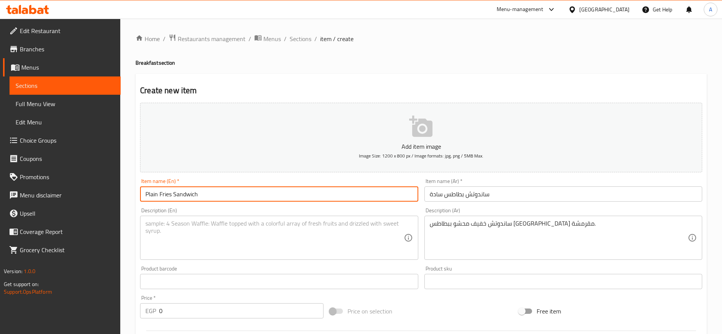
type input "Plain Fries Sandwich"
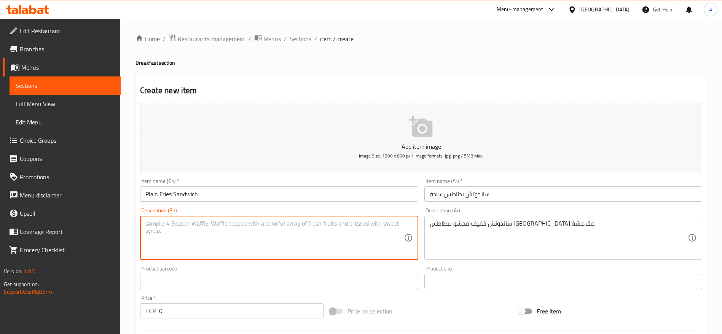
click at [248, 234] on textarea at bounding box center [274, 238] width 258 height 36
paste textarea "Light sandwich filled with crispy fried potatoes."
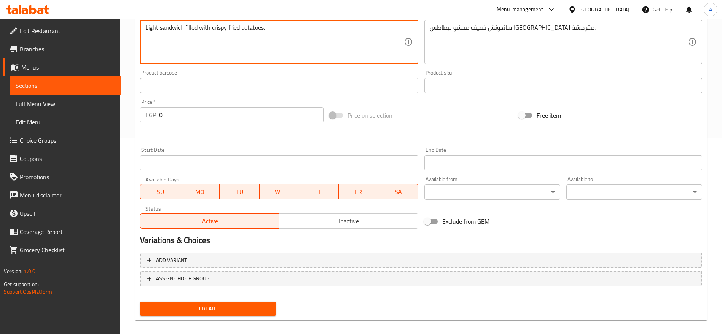
scroll to position [203, 0]
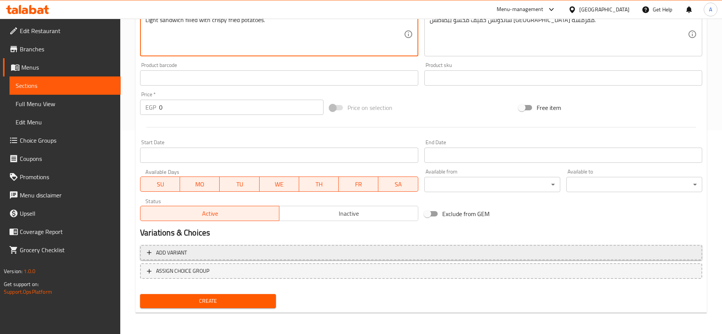
type textarea "Light sandwich filled with crispy fried potatoes."
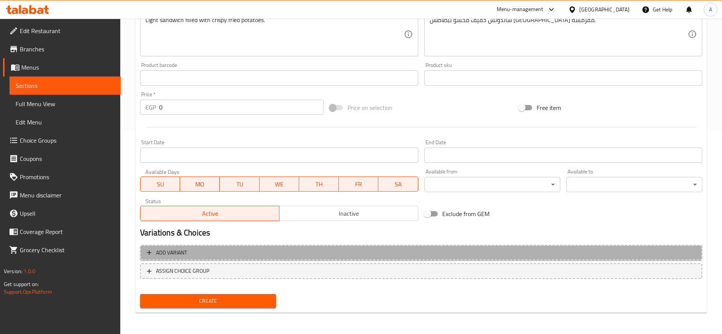
click at [330, 253] on span "Add variant" at bounding box center [421, 253] width 548 height 10
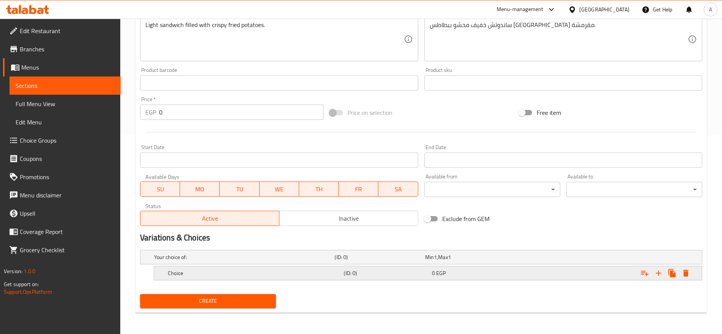
click at [384, 272] on h5 "(ID: 0)" at bounding box center [385, 273] width 85 height 8
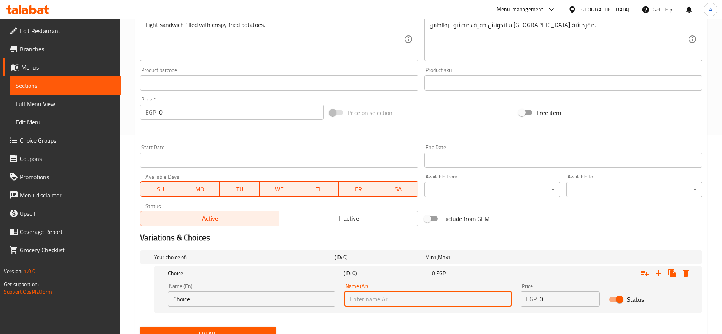
click at [469, 296] on input "text" at bounding box center [427, 298] width 167 height 15
paste input "عيش بلدي عادي"
click at [369, 300] on input "عيش بلدي عادي" at bounding box center [427, 298] width 167 height 15
type input "عيش عادي"
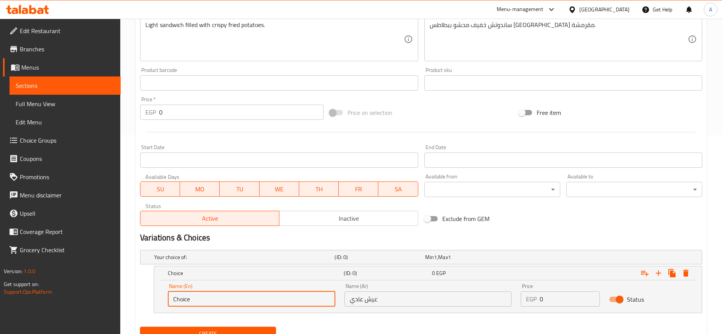
click at [303, 304] on input "Choice" at bounding box center [251, 298] width 167 height 15
click at [233, 295] on input "Choice" at bounding box center [251, 298] width 167 height 15
paste input "Traditional Baladi Bread"
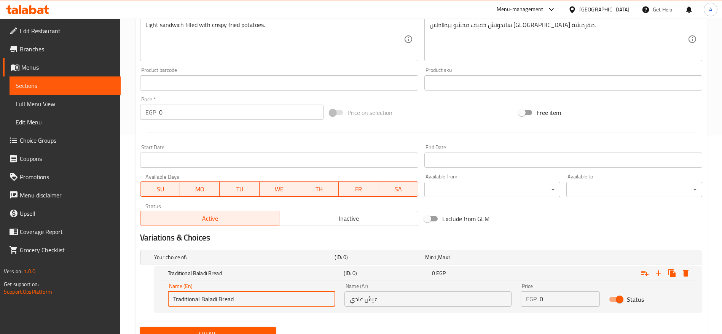
click at [207, 300] on input "Traditional Baladi Bread" at bounding box center [251, 298] width 167 height 15
type input "Traditional Bread"
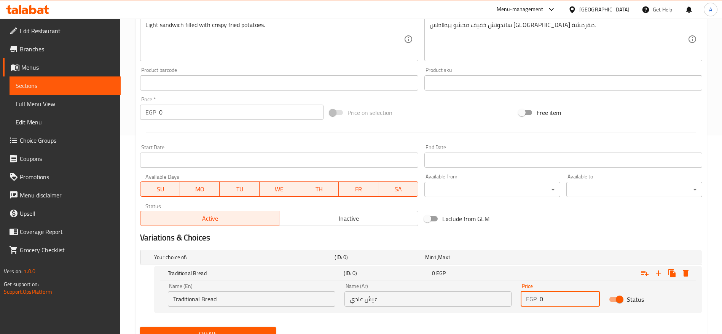
click at [563, 303] on input "0" at bounding box center [569, 298] width 60 height 15
type input "25"
click at [657, 273] on icon "Expand" at bounding box center [657, 272] width 5 height 5
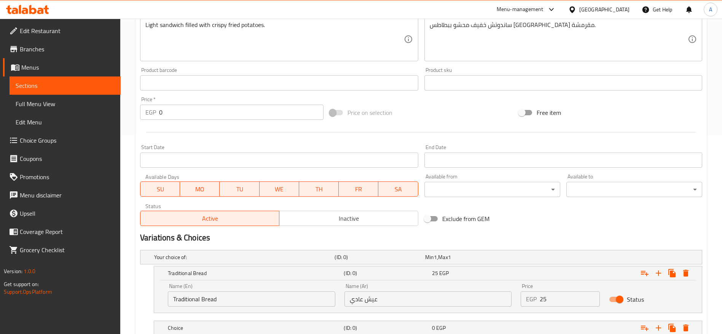
scroll to position [253, 0]
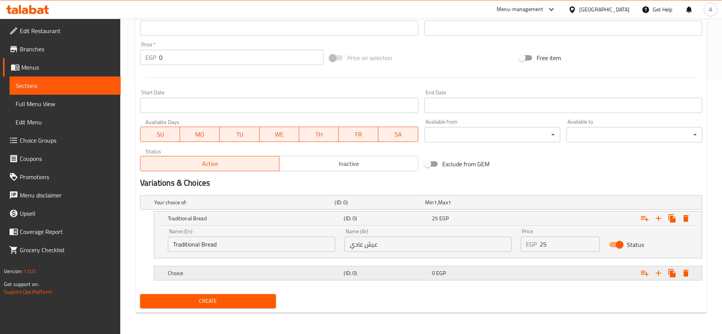
click at [284, 275] on h5 "Choice" at bounding box center [254, 273] width 173 height 8
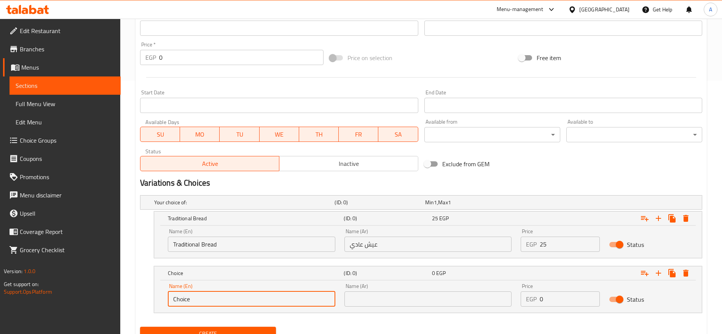
click at [286, 300] on input "Choice" at bounding box center [251, 298] width 167 height 15
click at [276, 302] on input "Choice" at bounding box center [251, 298] width 167 height 15
paste input "Syrian Bread"
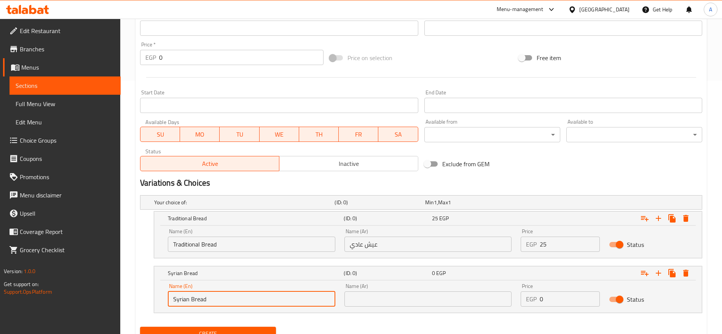
type input "Syrian Bread"
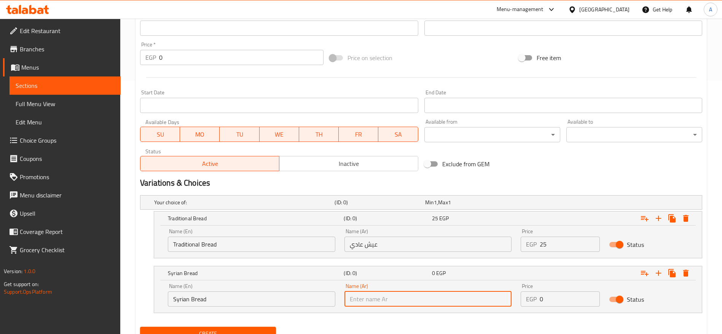
click at [374, 301] on input "text" at bounding box center [427, 298] width 167 height 15
paste input "عيش سوري"
type input "عيش سوري"
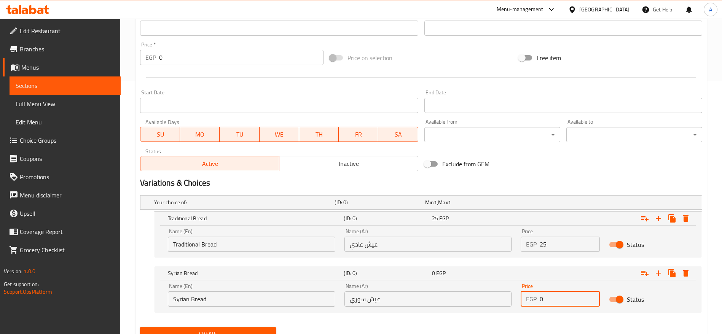
click at [561, 293] on input "0" at bounding box center [569, 298] width 60 height 15
type input "25"
click at [140, 327] on button "Create" at bounding box center [208, 334] width 136 height 14
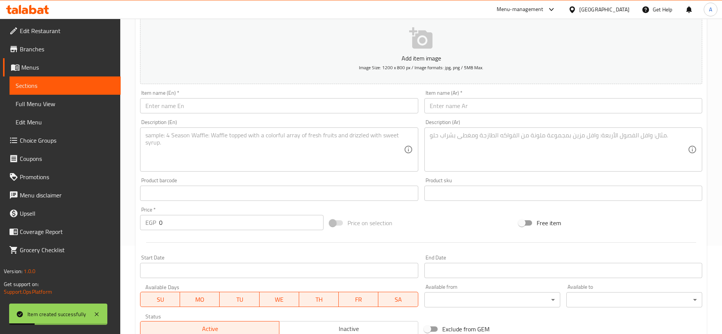
scroll to position [86, 0]
type input "0"
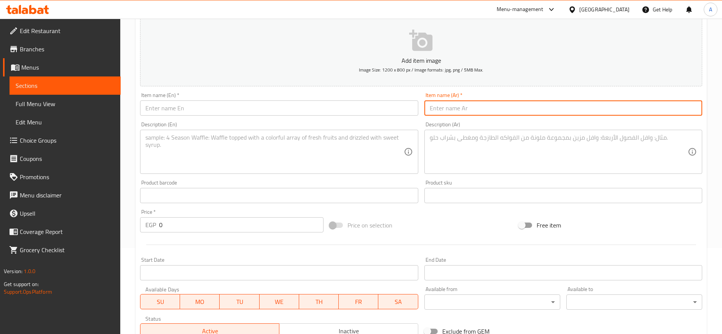
click at [469, 109] on input "text" at bounding box center [563, 107] width 278 height 15
paste input "ساندوتش بطاطس بالجبنة"
type input "ساندوتش بطاطس بالجبنة"
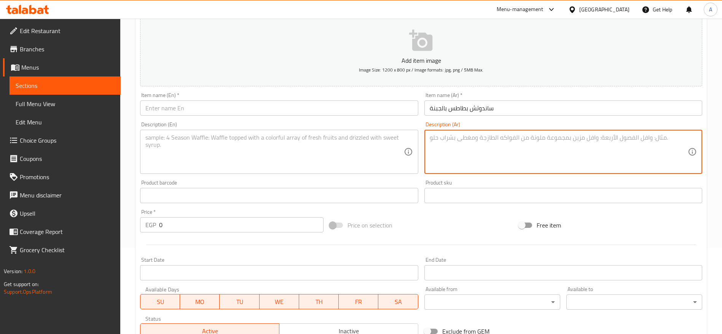
click at [456, 141] on textarea at bounding box center [558, 152] width 258 height 36
paste textarea "ساندوتش شهي ببطاطس مقلية مقرمشة مع جبنة ذائبة."
type textarea "ساندوتش شهي ببطاطس مقلية مقرمشة مع جبنة ذائبة."
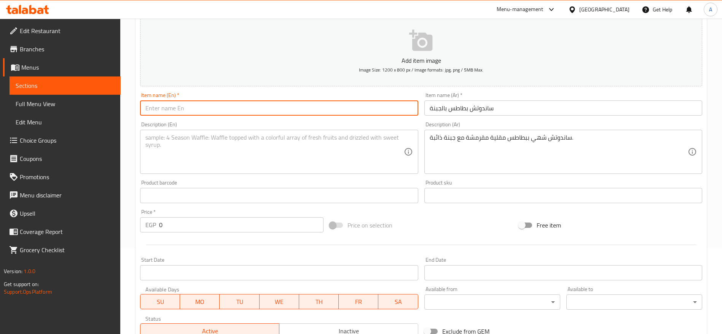
click at [283, 113] on input "text" at bounding box center [279, 107] width 278 height 15
paste input "Fries & Cheese Sandwich"
type input "Fries & Cheese Sandwich"
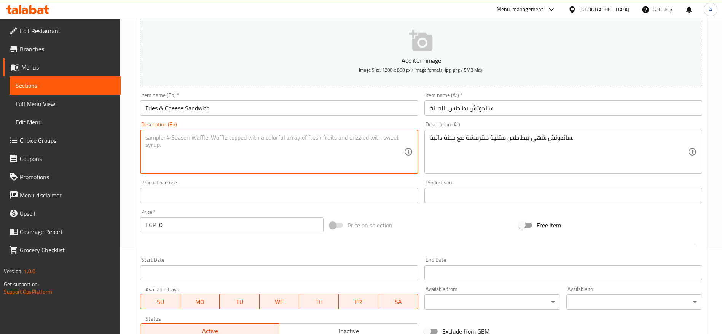
click at [203, 141] on textarea at bounding box center [274, 152] width 258 height 36
paste textarea "Delicious sandwich with crispy fries and melted cheese."
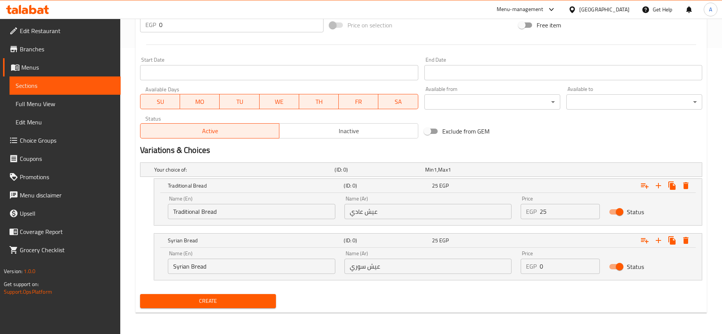
type textarea "Delicious sandwich with crispy fries and melted cheese."
click at [561, 212] on input "25" at bounding box center [569, 211] width 60 height 15
type input "0"
type input "35"
click at [560, 269] on input "0" at bounding box center [569, 266] width 60 height 15
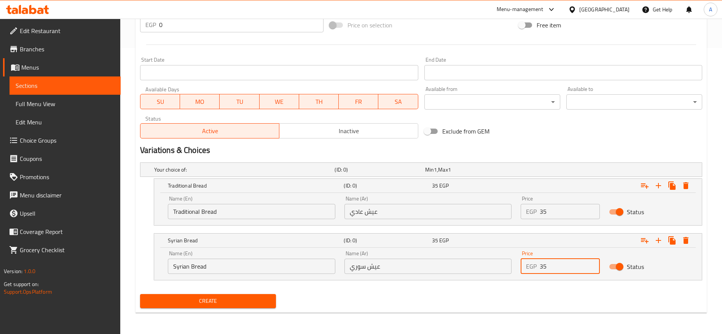
type input "35"
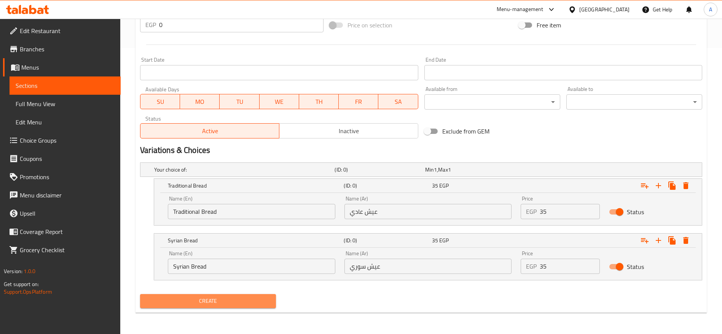
click at [247, 307] on button "Create" at bounding box center [208, 301] width 136 height 14
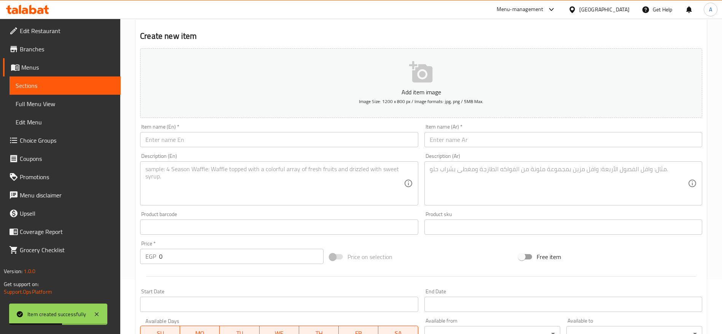
scroll to position [55, 0]
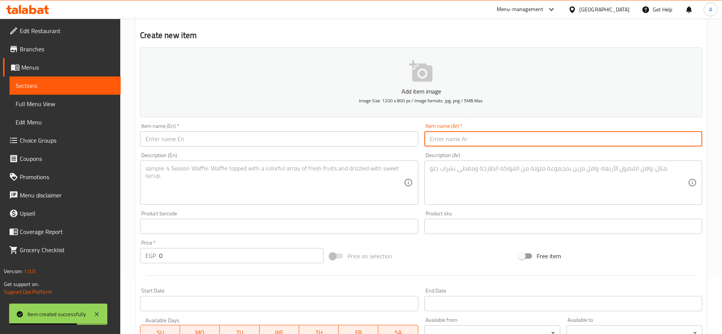
click at [465, 136] on input "text" at bounding box center [563, 138] width 278 height 15
paste input "ساندوتش بطاطس اسبيشال"
type input "ساندوتش بطاطس اسبيشال"
click at [453, 179] on textarea at bounding box center [558, 183] width 258 height 36
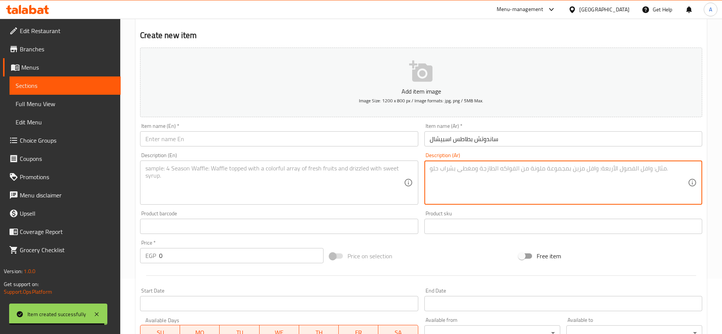
paste textarea "ساندوتش مميز ببطاطس مقلية مقرمشة مع خلطة صوصات وجبنة لذيذة."
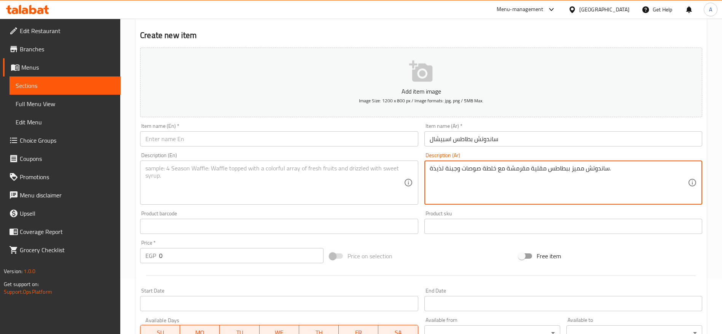
type textarea "ساندوتش مميز ببطاطس مقلية مقرمشة مع خلطة صوصات وجبنة لذيذة."
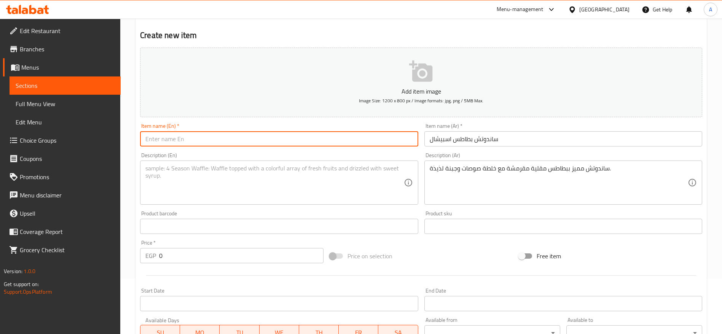
click at [335, 140] on input "text" at bounding box center [279, 138] width 278 height 15
paste input "Special Fries Sandwich"
type input "Special Fries Sandwich"
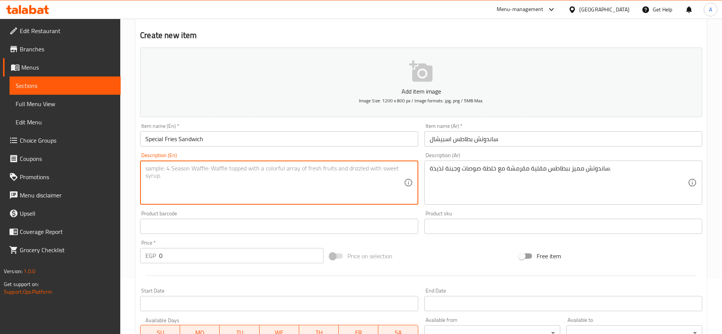
click at [253, 176] on textarea at bounding box center [274, 183] width 258 height 36
paste textarea "Signature sandwich with crispy fries, tasty sauces, and melted cheese."
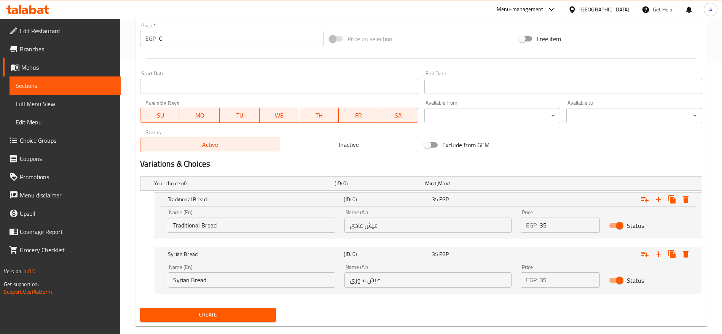
scroll to position [286, 0]
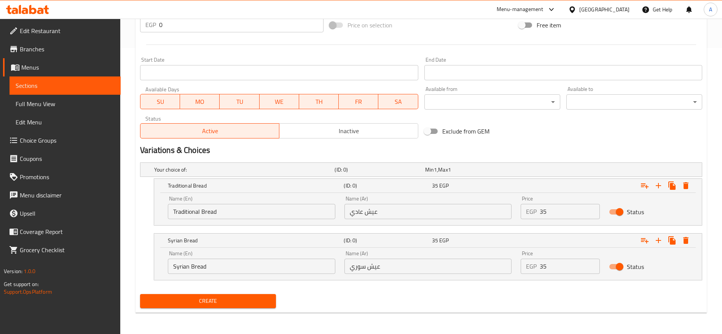
type textarea "Signature sandwich with crispy fries, tasty sauces, and melted cheese."
click at [572, 212] on input "35" at bounding box center [569, 211] width 60 height 15
type input "0"
type input "50"
click at [555, 261] on input "35" at bounding box center [569, 266] width 60 height 15
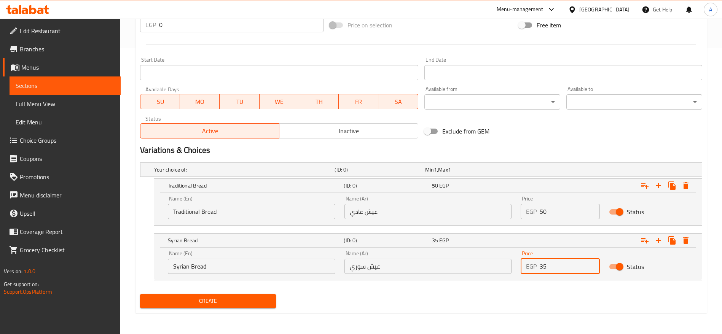
type input "0"
type input "50"
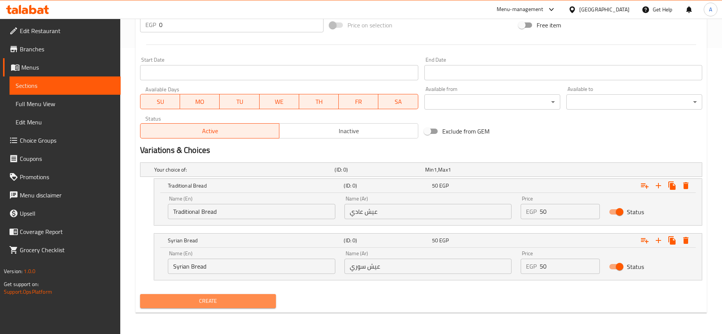
click at [251, 301] on span "Create" at bounding box center [208, 301] width 124 height 10
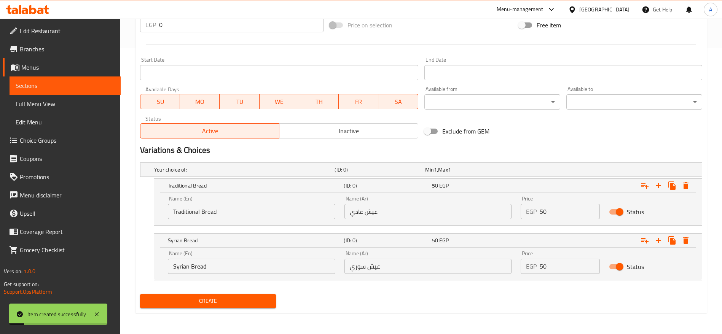
scroll to position [0, 0]
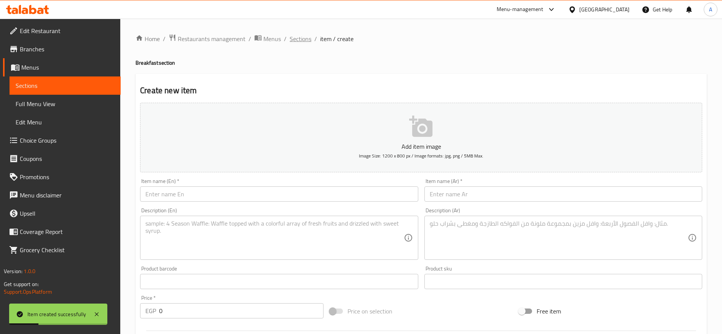
click at [295, 41] on span "Sections" at bounding box center [300, 38] width 22 height 9
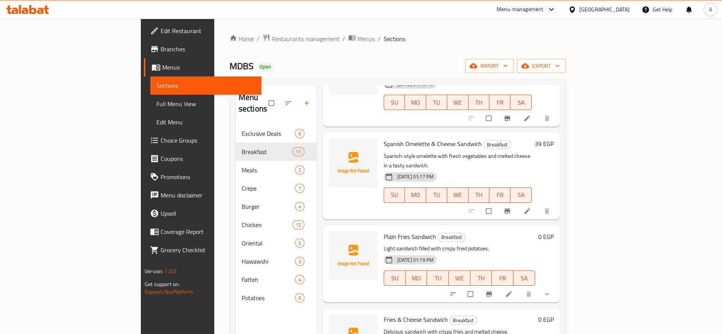
scroll to position [106, 0]
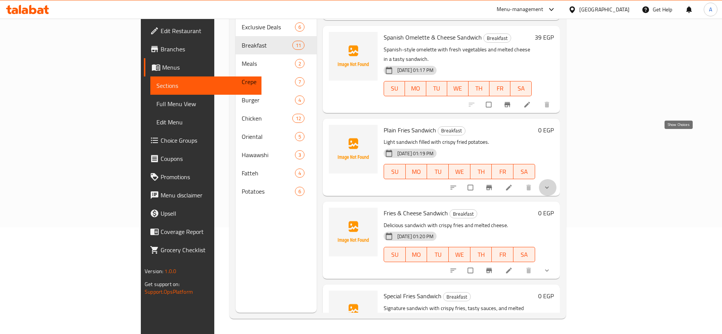
click at [550, 184] on icon "show more" at bounding box center [547, 188] width 8 height 8
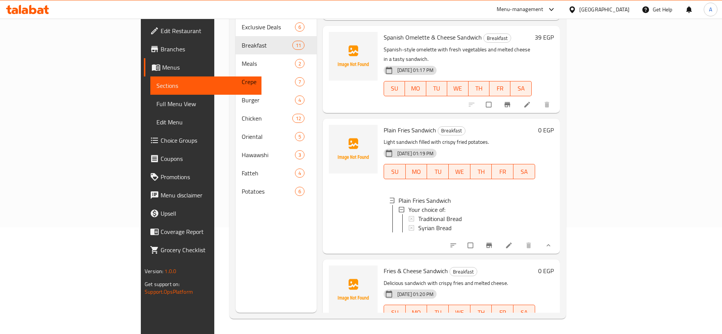
scroll to position [666, 0]
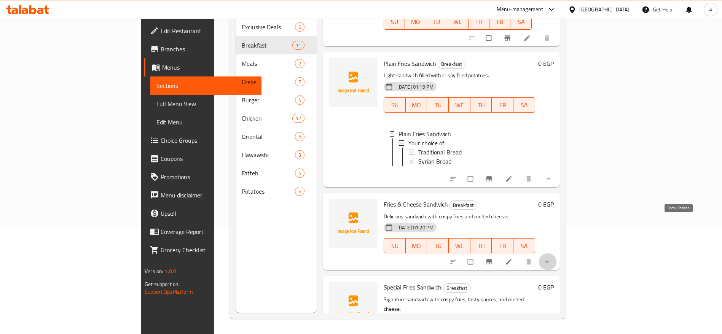
click at [550, 258] on icon "show more" at bounding box center [547, 262] width 8 height 8
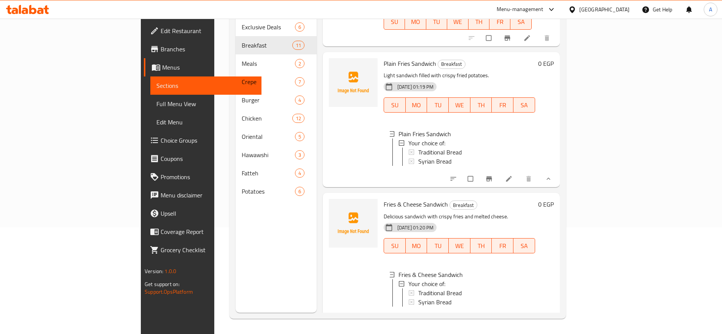
scroll to position [732, 0]
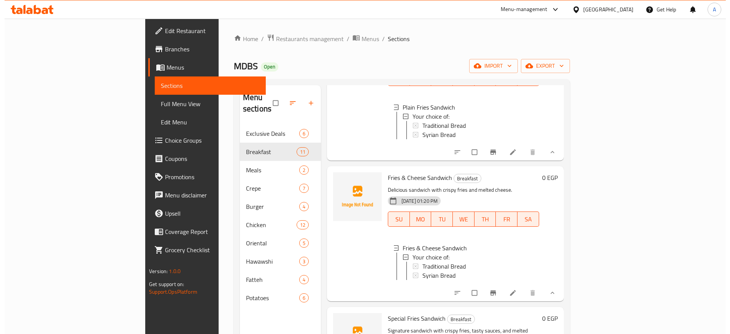
scroll to position [0, 0]
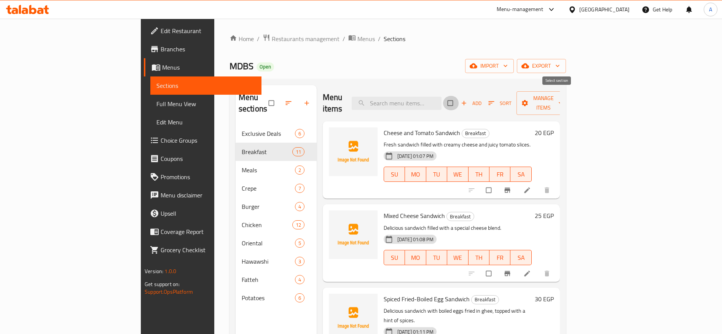
click at [459, 97] on input "checkbox" at bounding box center [451, 103] width 16 height 14
checkbox input "true"
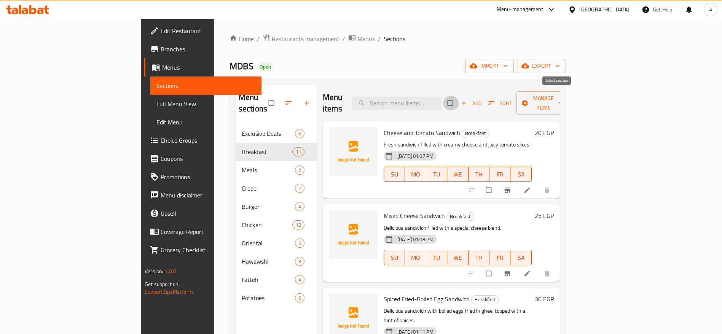
checkbox input "true"
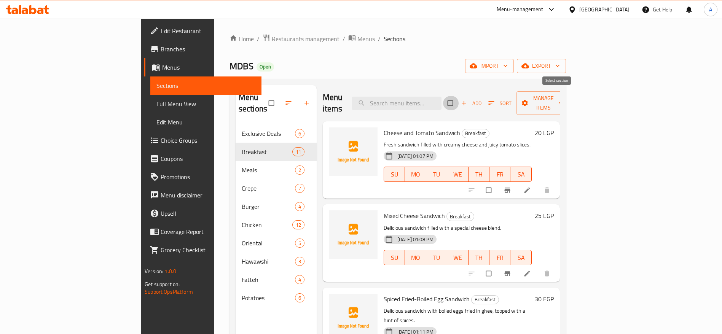
checkbox input "true"
click at [564, 99] on icon "button" at bounding box center [560, 103] width 8 height 8
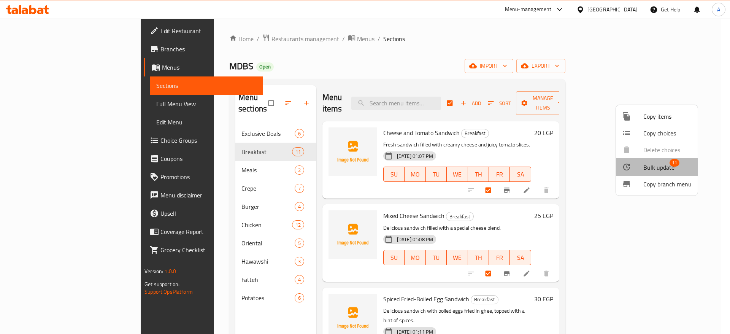
click at [672, 167] on span "11" at bounding box center [675, 163] width 10 height 8
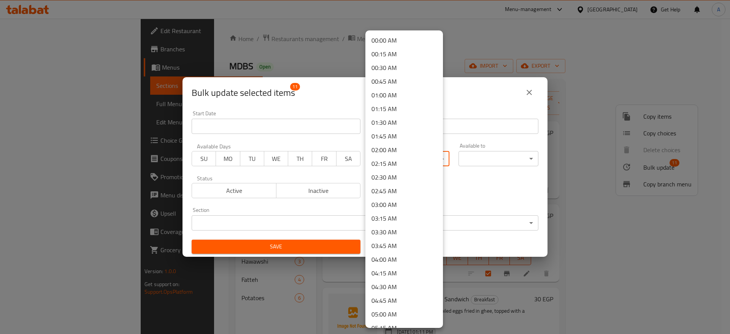
click at [435, 160] on body "​ Menu-management Egypt Get Help A Edit Restaurant Branches Menus Sections Full…" at bounding box center [365, 176] width 730 height 315
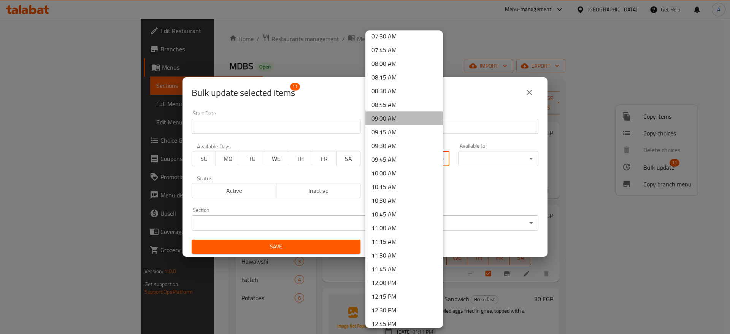
click at [408, 118] on li "09:00 AM" at bounding box center [405, 118] width 78 height 14
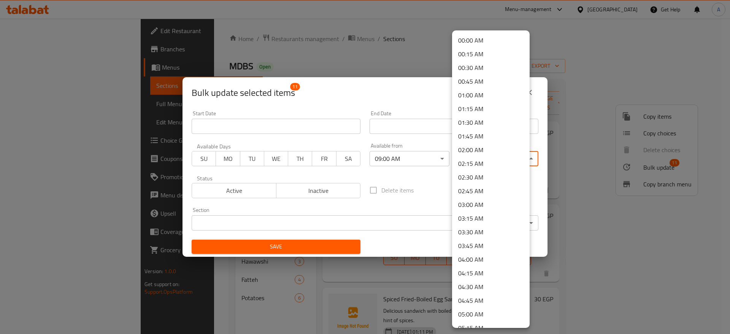
click at [522, 160] on body "​ Menu-management Egypt Get Help A Edit Restaurant Branches Menus Sections Full…" at bounding box center [365, 176] width 730 height 315
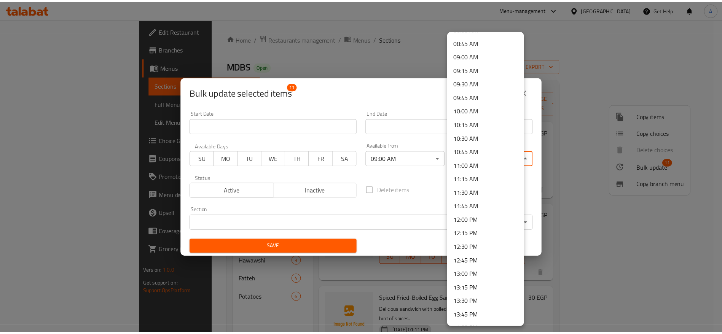
scroll to position [479, 0]
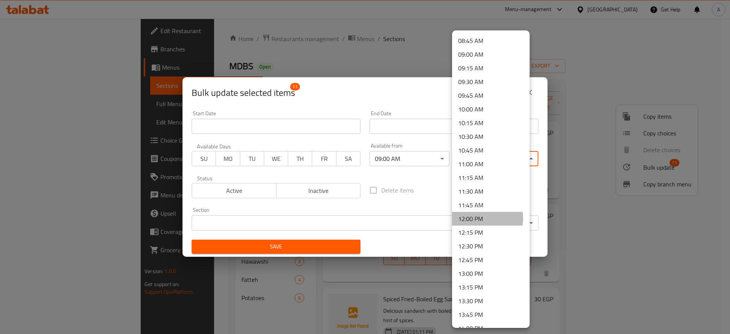
click at [487, 218] on li "12:00 PM" at bounding box center [491, 219] width 78 height 14
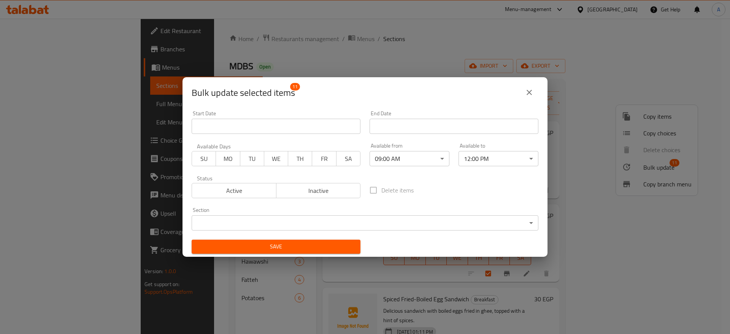
click at [478, 194] on div "Delete items" at bounding box center [454, 190] width 178 height 25
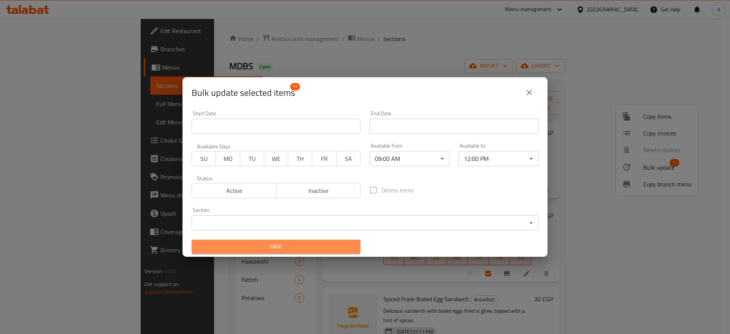
click at [305, 249] on span "Save" at bounding box center [276, 247] width 157 height 10
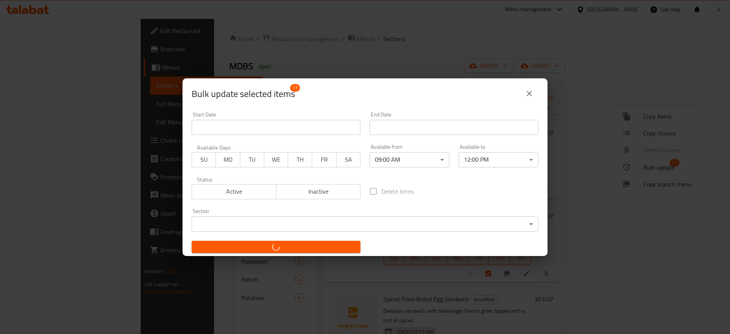
checkbox input "false"
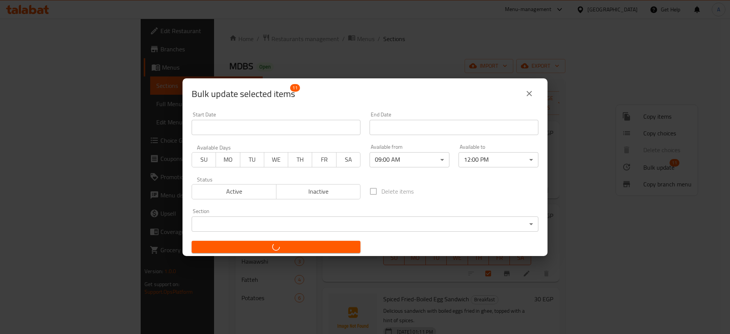
checkbox input "false"
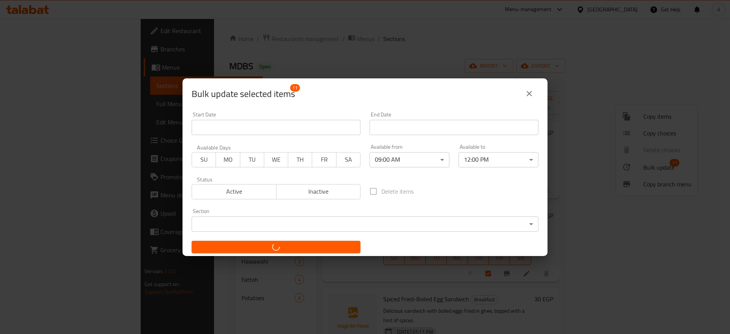
checkbox input "false"
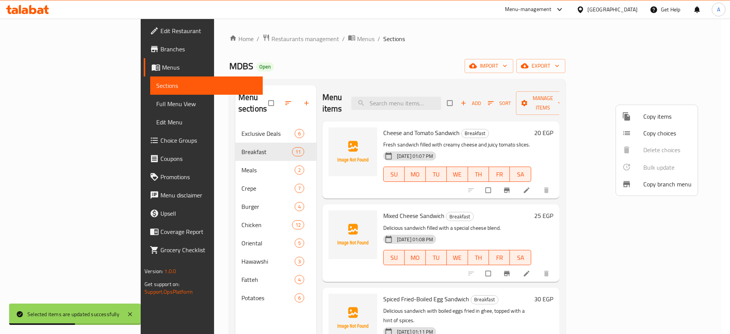
click at [382, 42] on div at bounding box center [365, 167] width 730 height 334
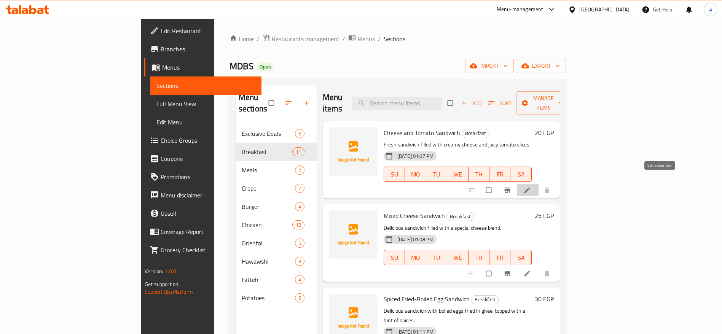
click at [529, 188] on icon at bounding box center [527, 191] width 6 height 6
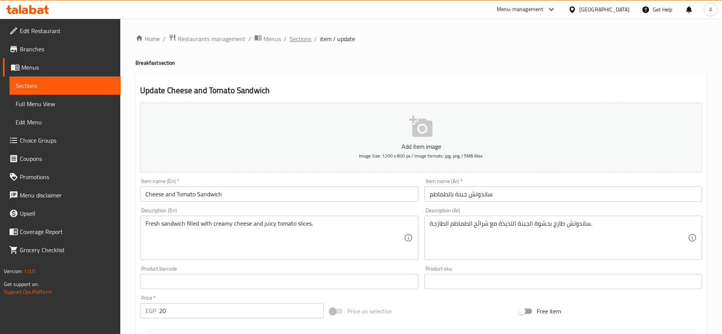
click at [303, 38] on span "Sections" at bounding box center [300, 38] width 22 height 9
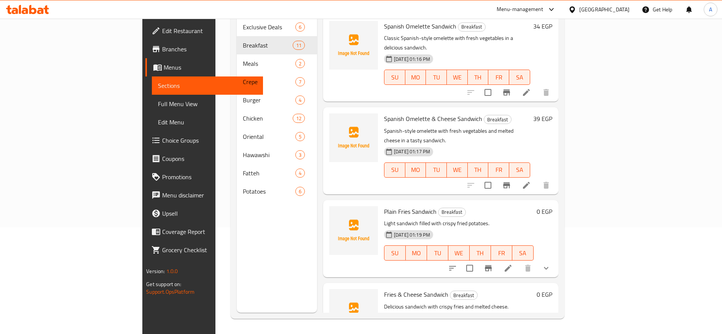
scroll to position [599, 0]
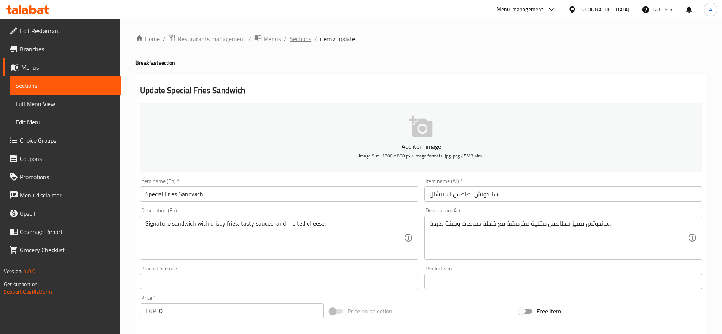
click at [291, 36] on span "Sections" at bounding box center [300, 38] width 22 height 9
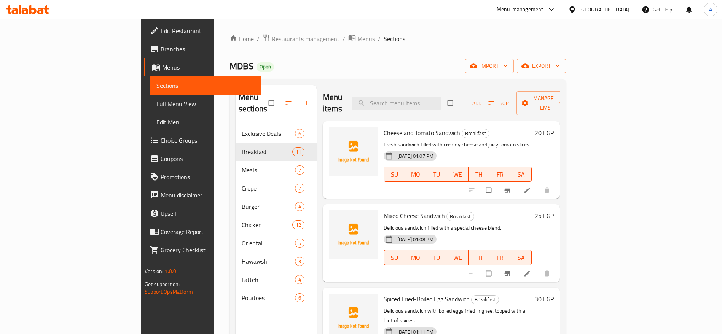
click at [32, 17] on div "Menu-management [GEOGRAPHIC_DATA] Get Help A" at bounding box center [361, 9] width 722 height 18
click at [30, 8] on icon at bounding box center [32, 9] width 7 height 9
